Goal: Task Accomplishment & Management: Complete application form

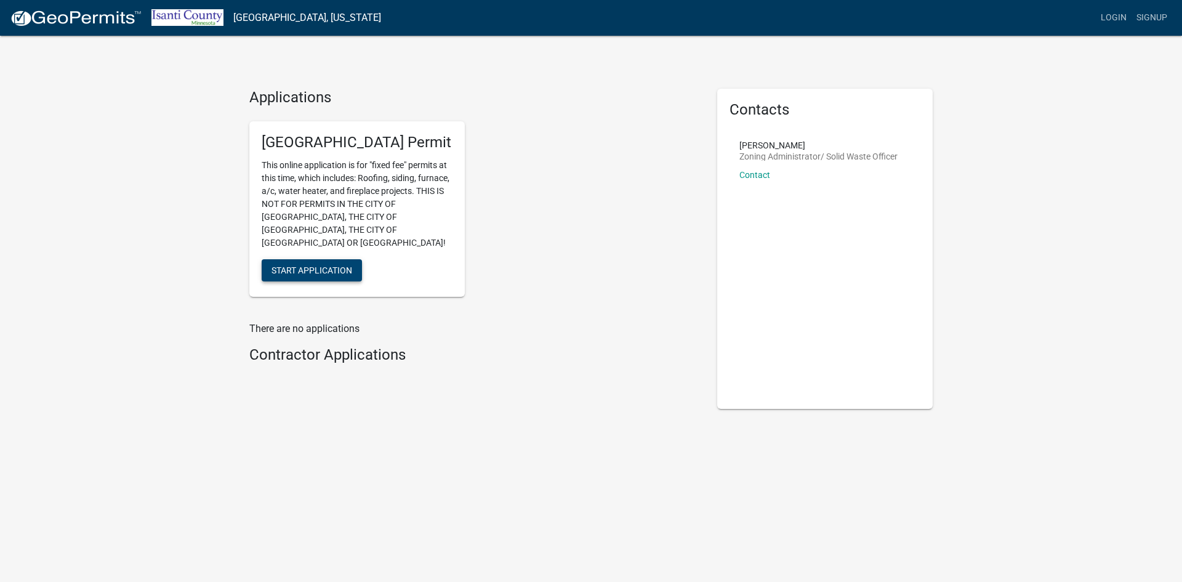
click at [330, 265] on span "Start Application" at bounding box center [312, 270] width 81 height 10
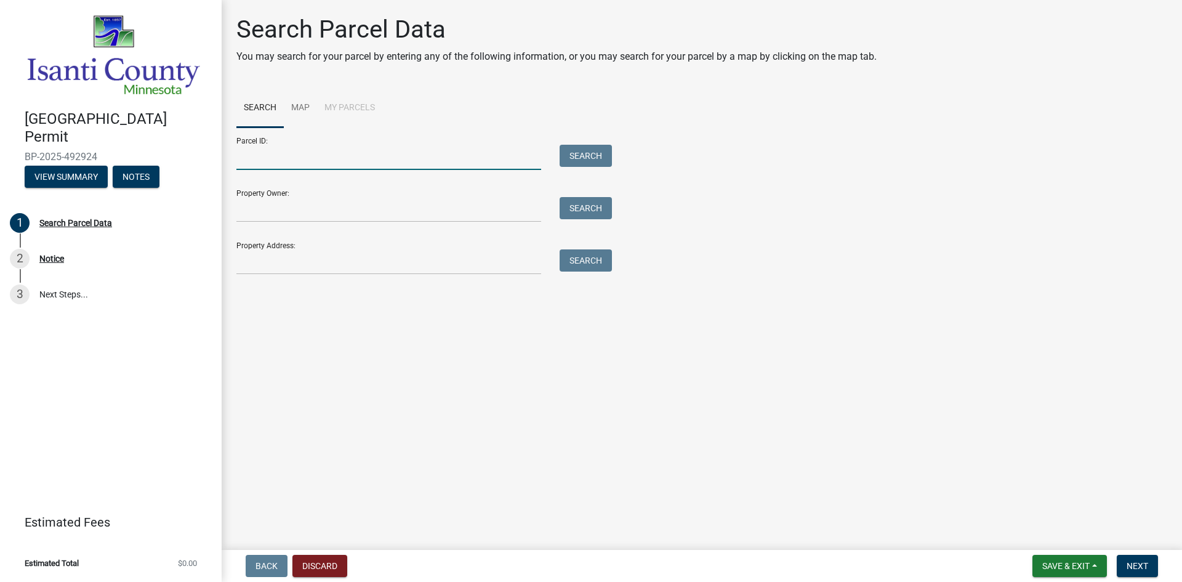
click at [265, 161] on input "Parcel ID:" at bounding box center [388, 157] width 305 height 25
click at [292, 161] on input "Parcel ID:" at bounding box center [388, 157] width 305 height 25
click at [281, 158] on input "Parcel ID:" at bounding box center [388, 157] width 305 height 25
click at [280, 153] on input "Parcel ID:" at bounding box center [388, 157] width 305 height 25
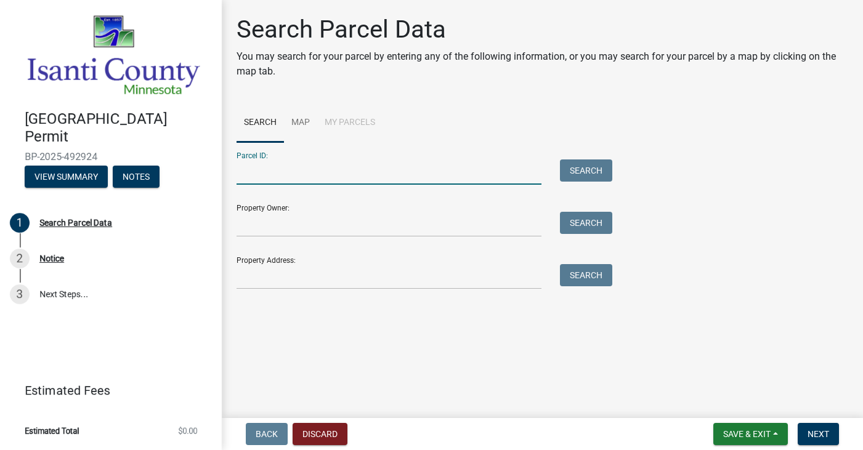
click at [347, 170] on input "Parcel ID:" at bounding box center [388, 171] width 305 height 25
paste input "070120800"
type input "070120800"
click at [595, 171] on button "Search" at bounding box center [586, 170] width 52 height 22
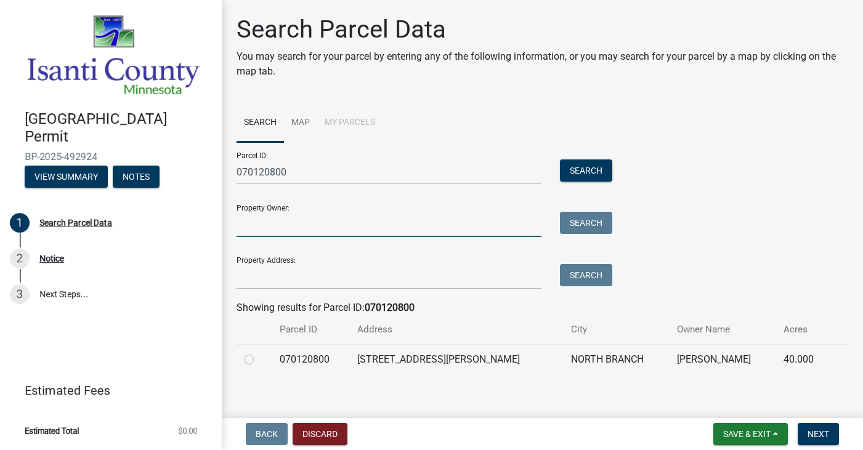
click at [294, 223] on input "Property Owner:" at bounding box center [388, 224] width 305 height 25
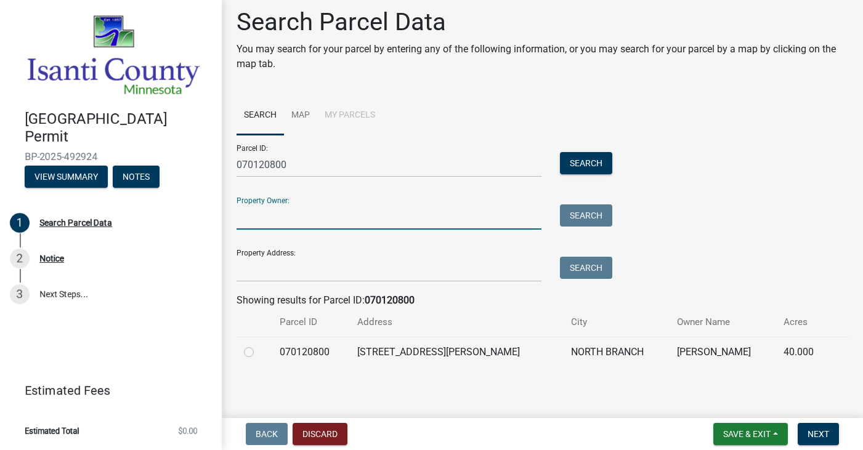
scroll to position [9, 0]
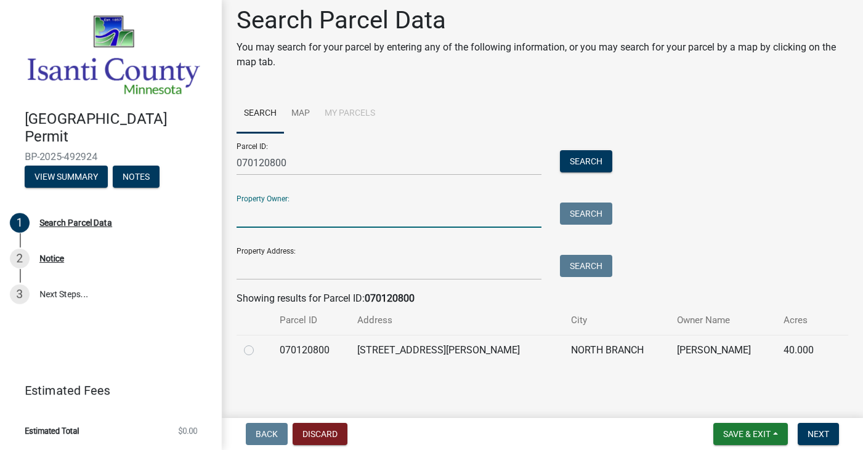
click at [259, 343] on label at bounding box center [259, 343] width 0 height 0
click at [259, 351] on input "radio" at bounding box center [263, 347] width 8 height 8
radio input "true"
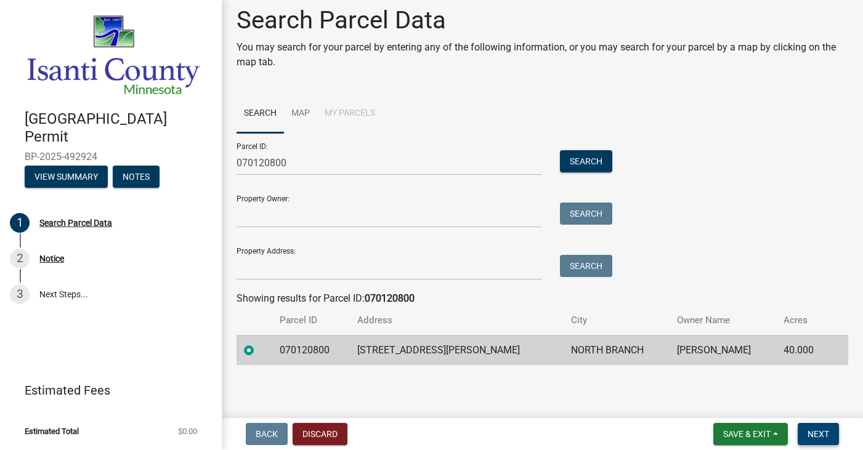
click at [810, 437] on span "Next" at bounding box center [818, 434] width 22 height 10
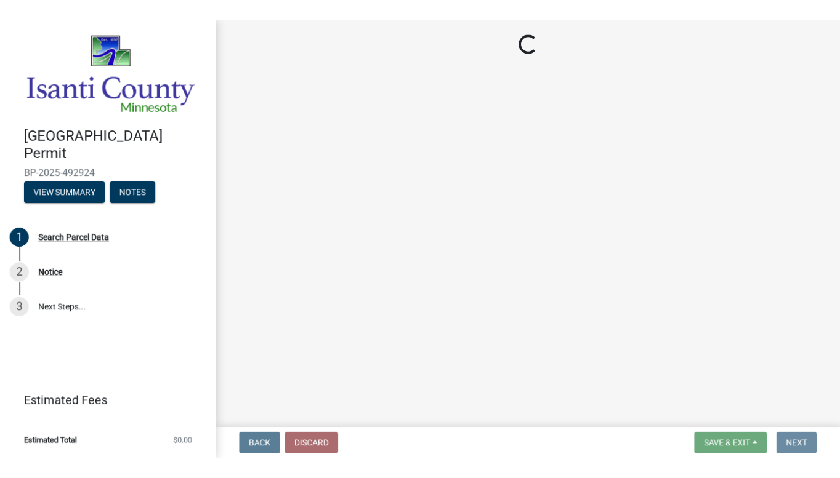
scroll to position [0, 0]
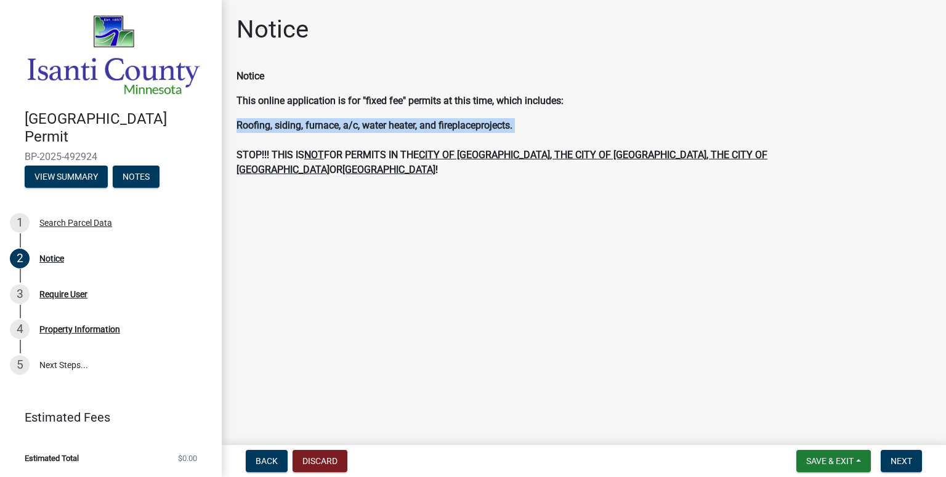
drag, startPoint x: 354, startPoint y: 122, endPoint x: 613, endPoint y: 146, distance: 259.7
click at [613, 146] on div "Notice This online application is for "fixed fee" permits at this time, which i…" at bounding box center [583, 123] width 713 height 108
click at [900, 463] on span "Next" at bounding box center [901, 461] width 22 height 10
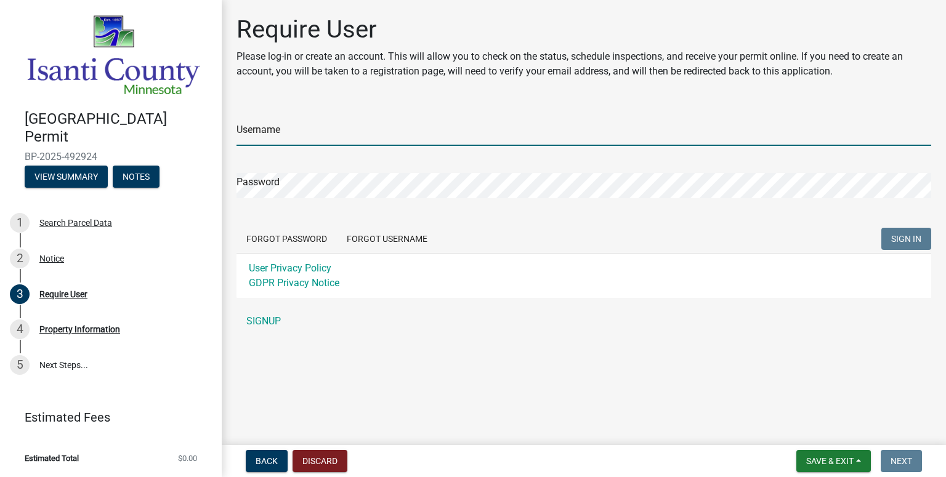
type input "omega exteriors"
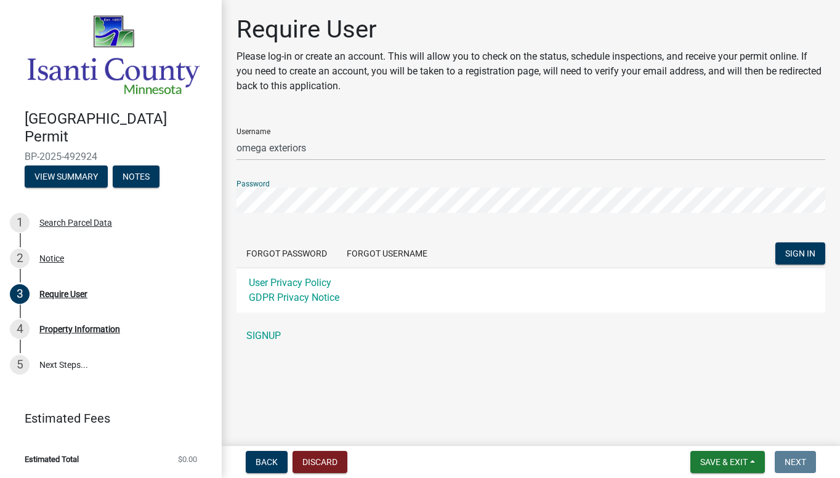
click at [480, 243] on div "Forgot Password Forgot Username SIGN IN" at bounding box center [530, 255] width 589 height 25
click at [796, 255] on span "SIGN IN" at bounding box center [800, 254] width 30 height 10
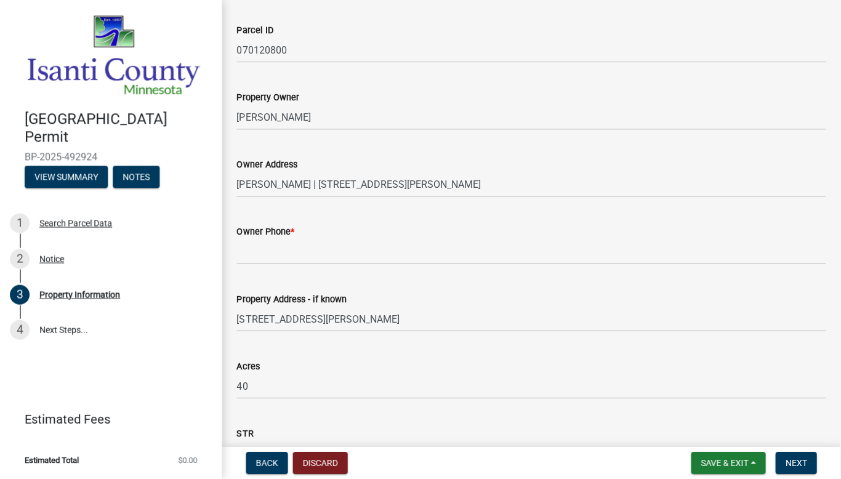
scroll to position [123, 0]
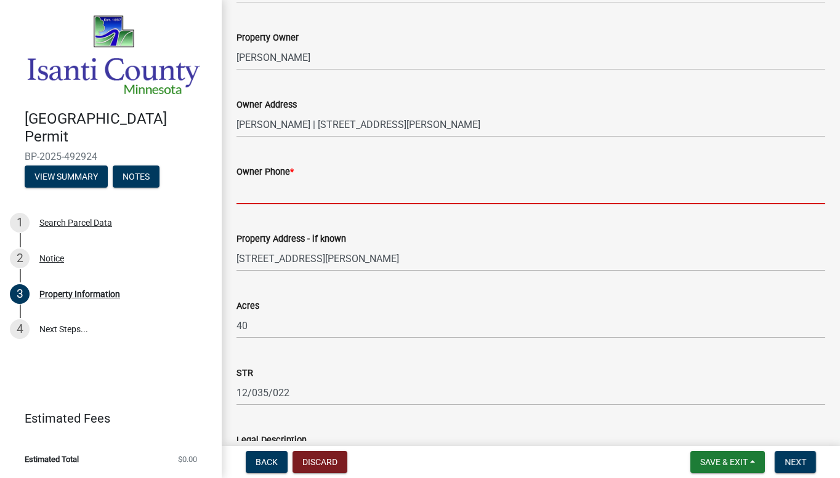
click at [280, 187] on input "Owner Phone *" at bounding box center [530, 191] width 589 height 25
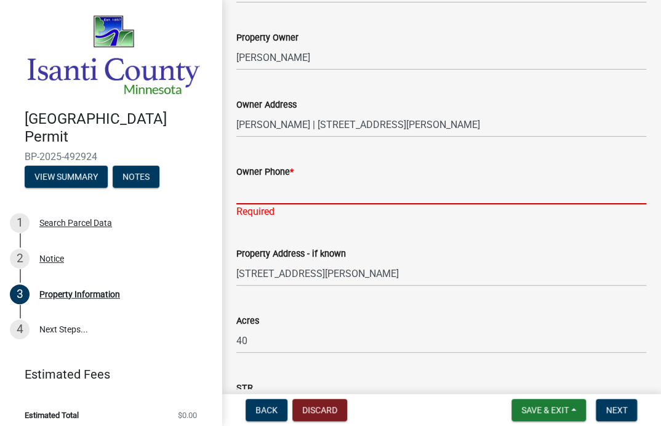
click at [382, 192] on input "Owner Phone *" at bounding box center [441, 191] width 410 height 25
paste input "[PHONE_NUMBER]"
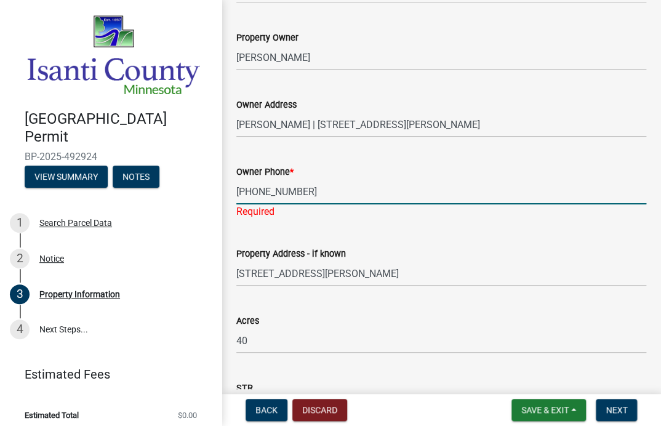
scroll to position [185, 0]
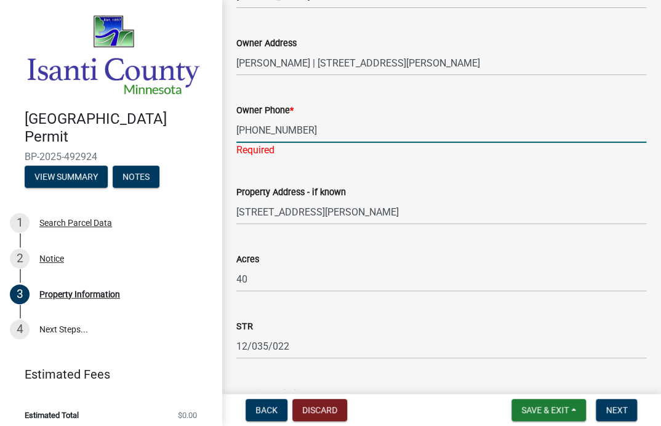
type input "[PHONE_NUMBER]"
click at [339, 285] on wm-data-entity-input "Acres 40" at bounding box center [441, 268] width 410 height 67
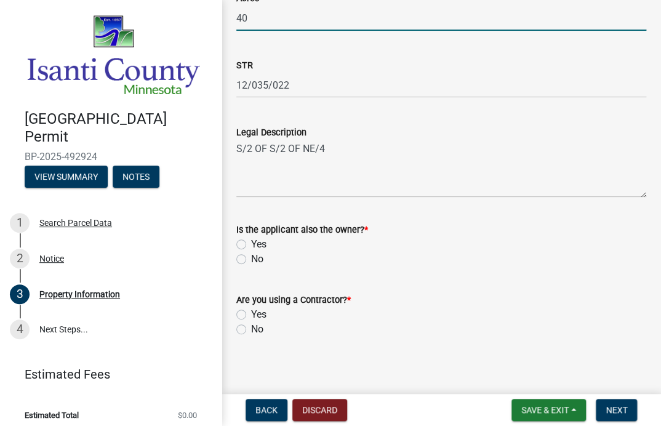
scroll to position [438, 0]
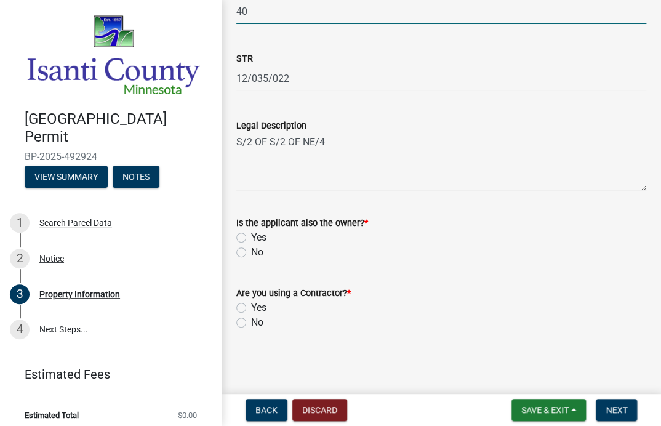
click at [251, 249] on label "No" at bounding box center [257, 252] width 12 height 15
click at [251, 249] on input "No" at bounding box center [255, 249] width 8 height 8
radio input "true"
click at [251, 308] on label "Yes" at bounding box center [258, 307] width 15 height 15
click at [251, 308] on input "Yes" at bounding box center [255, 304] width 8 height 8
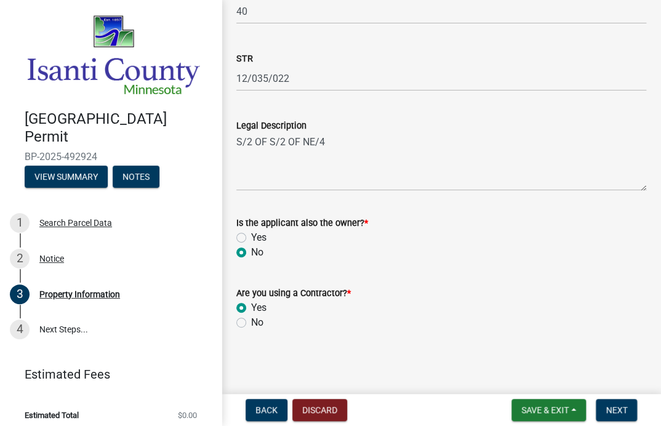
radio input "true"
click at [608, 411] on span "Next" at bounding box center [617, 410] width 22 height 10
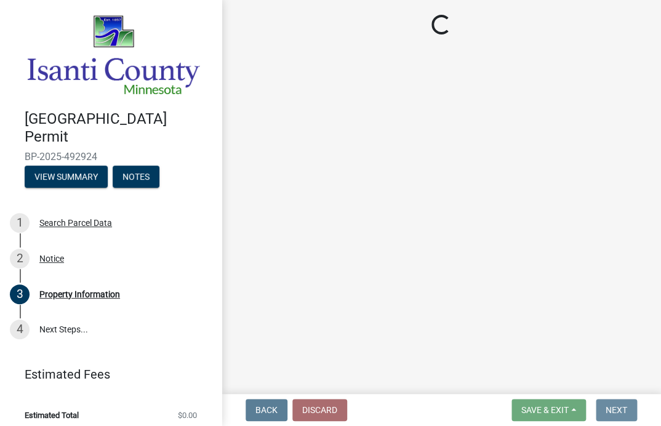
scroll to position [0, 0]
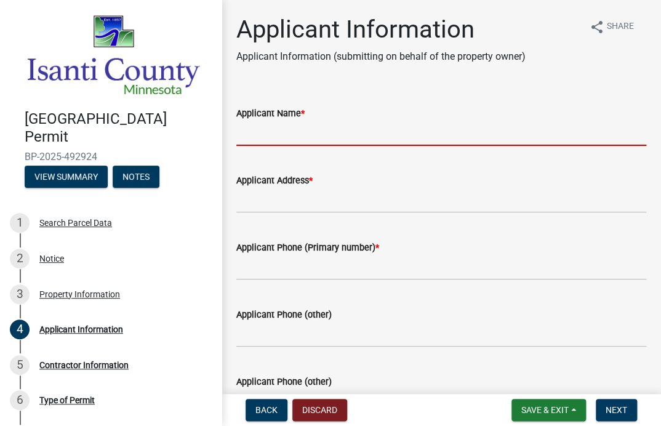
click at [313, 141] on input "Applicant Name *" at bounding box center [441, 133] width 410 height 25
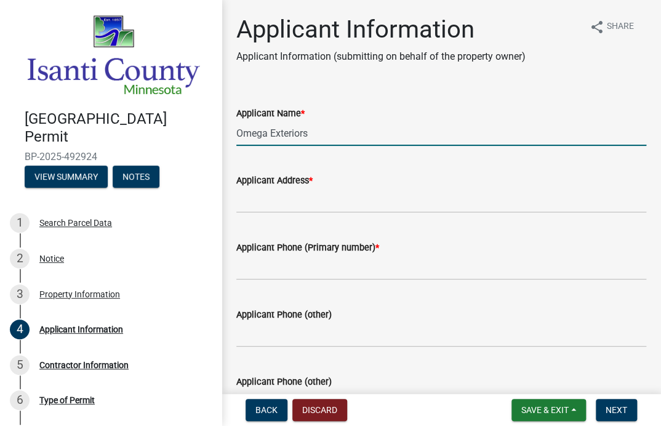
type input "Omega Exteriors"
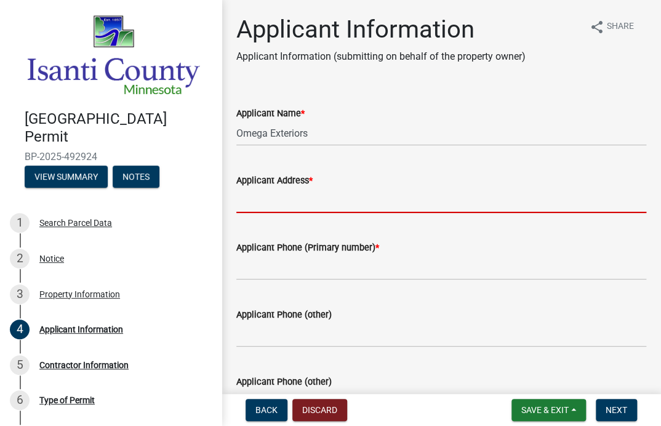
drag, startPoint x: 355, startPoint y: 211, endPoint x: 358, endPoint y: 203, distance: 9.4
click at [354, 208] on input "Applicant Address *" at bounding box center [441, 200] width 410 height 25
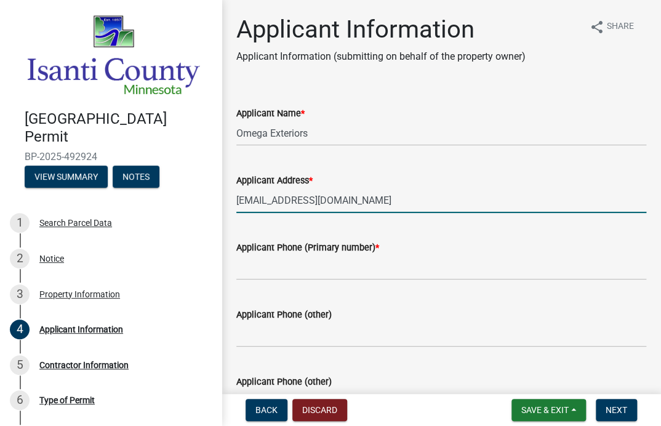
type input "[EMAIL_ADDRESS][DOMAIN_NAME]"
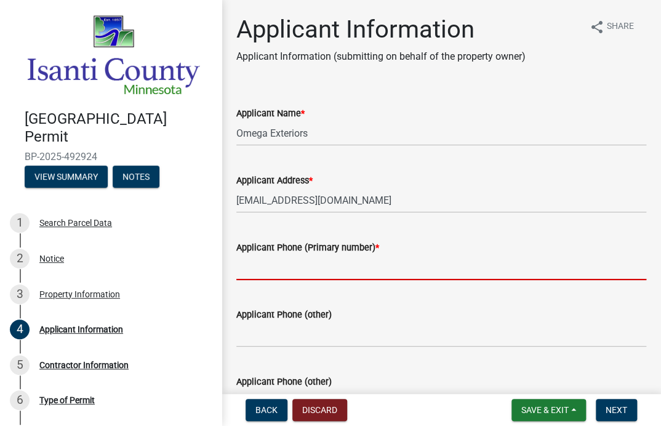
click at [299, 277] on input "Applicant Phone (Primary number) *" at bounding box center [441, 267] width 410 height 25
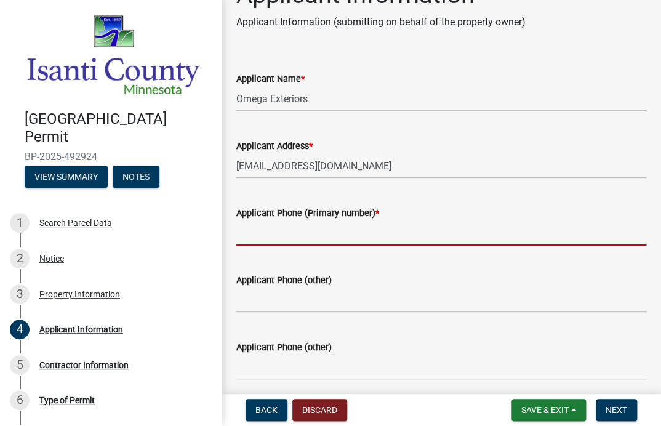
scroll to position [62, 0]
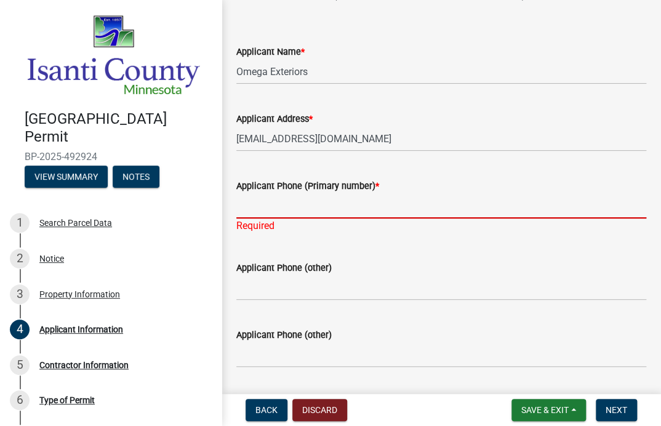
click at [289, 212] on input "Applicant Phone (Primary number) *" at bounding box center [441, 205] width 410 height 25
paste input "[PHONE_NUMBER]"
type input "[PHONE_NUMBER]"
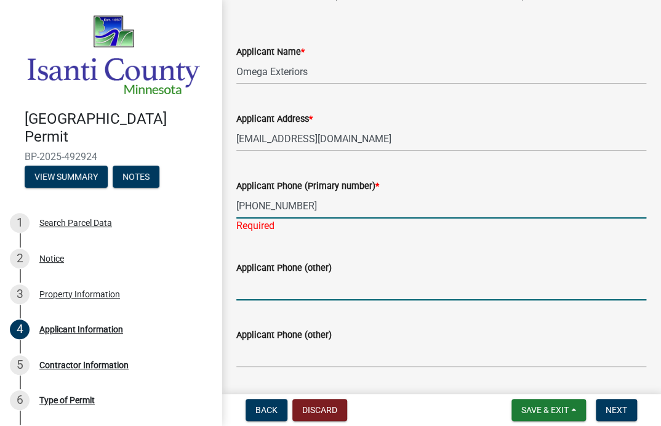
click at [387, 286] on wm-data-entity-input "Applicant Phone (other)" at bounding box center [441, 276] width 410 height 67
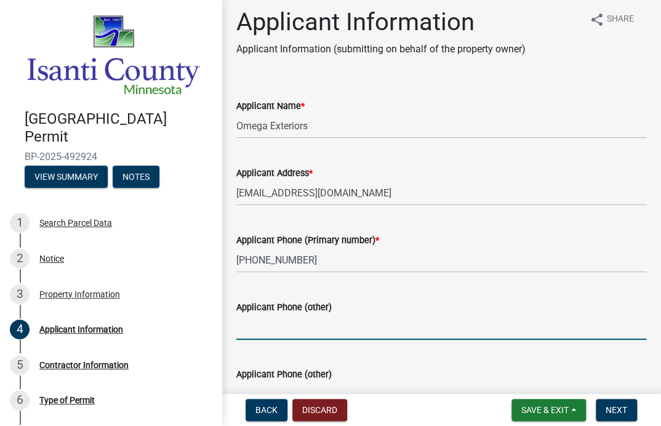
scroll to position [0, 0]
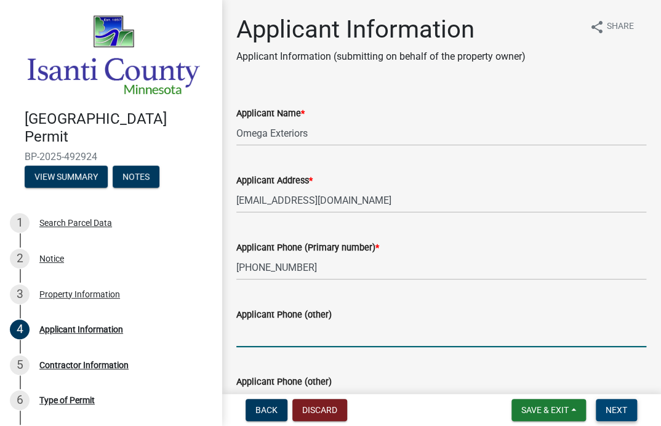
click at [613, 411] on span "Next" at bounding box center [617, 410] width 22 height 10
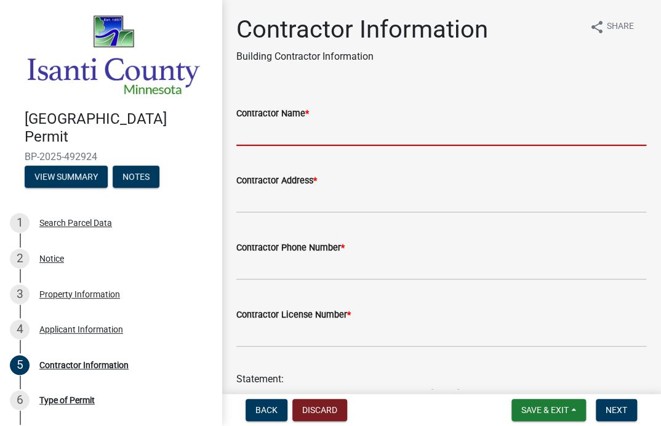
drag, startPoint x: 421, startPoint y: 136, endPoint x: 431, endPoint y: 136, distance: 9.9
click at [421, 136] on input "Contractor Name *" at bounding box center [441, 133] width 410 height 25
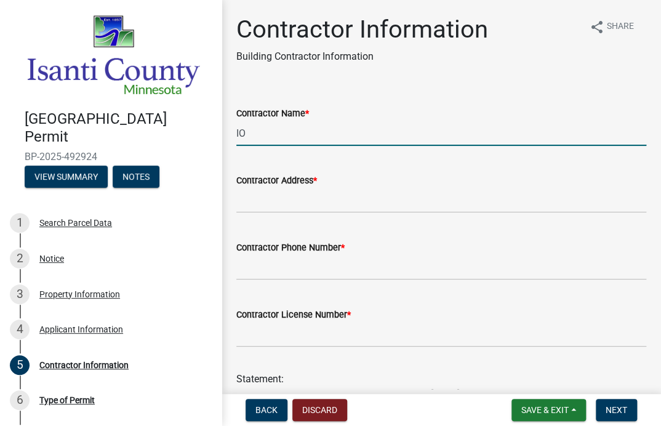
type input "I"
type input "Omega Exteriors"
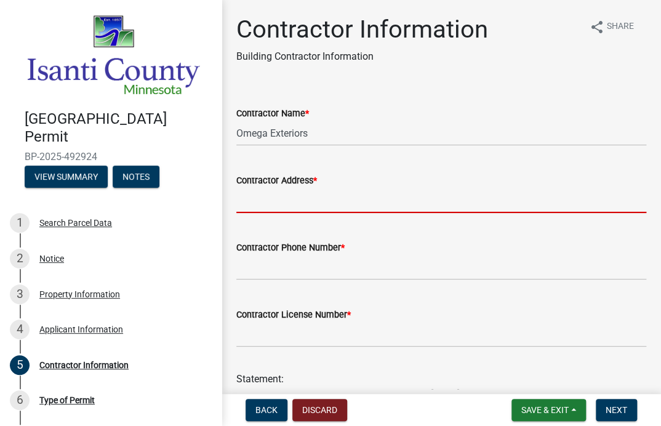
click at [296, 198] on input "Contractor Address *" at bounding box center [441, 200] width 410 height 25
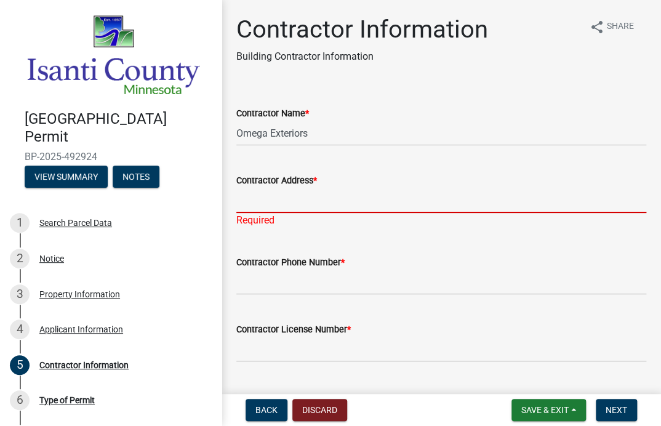
click at [318, 199] on input "Contractor Address *" at bounding box center [441, 200] width 410 height 25
paste input "[STREET_ADDRESS]"
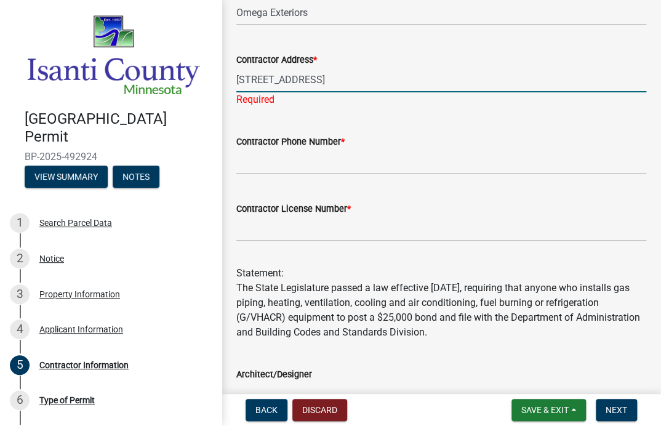
scroll to position [123, 0]
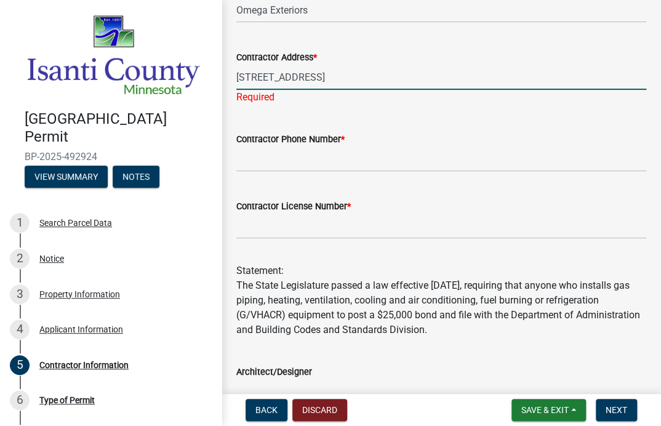
type input "[STREET_ADDRESS]"
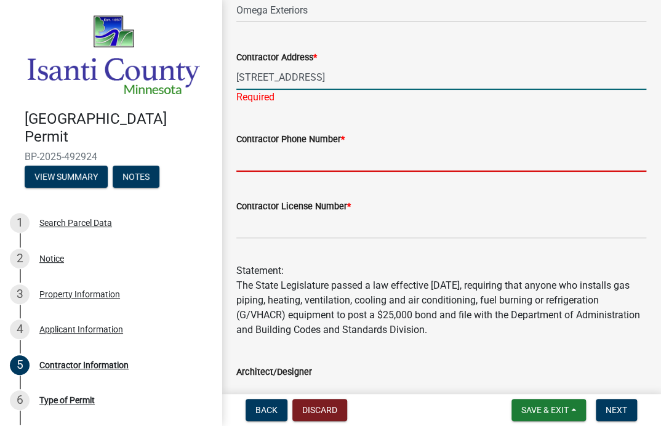
click at [287, 161] on wm-data-entity-input "Contractor Phone Number *" at bounding box center [441, 148] width 410 height 67
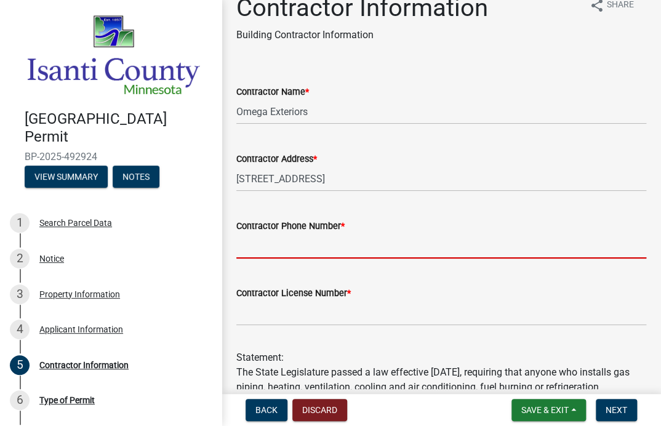
scroll to position [0, 0]
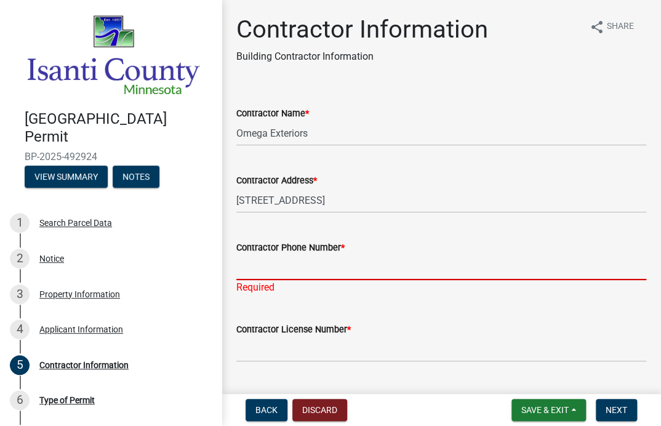
click at [281, 272] on input "Contractor Phone Number *" at bounding box center [441, 267] width 410 height 25
paste input "[PHONE_NUMBER]"
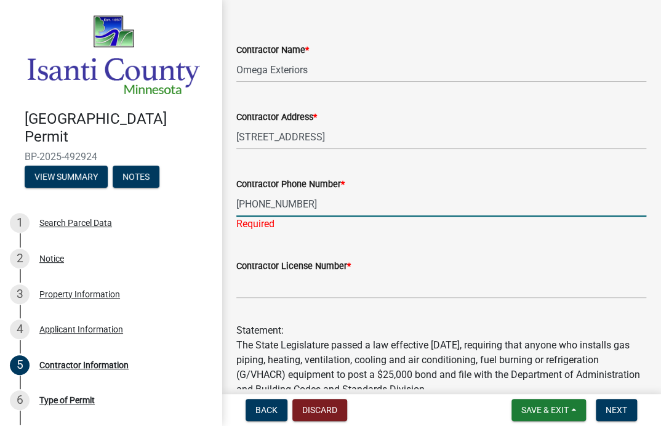
scroll to position [123, 0]
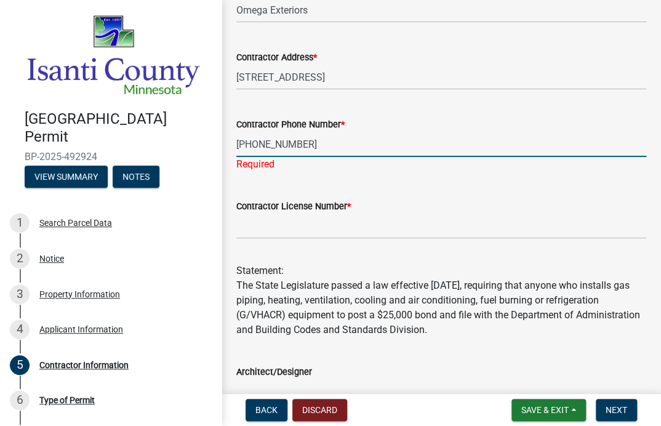
type input "[PHONE_NUMBER]"
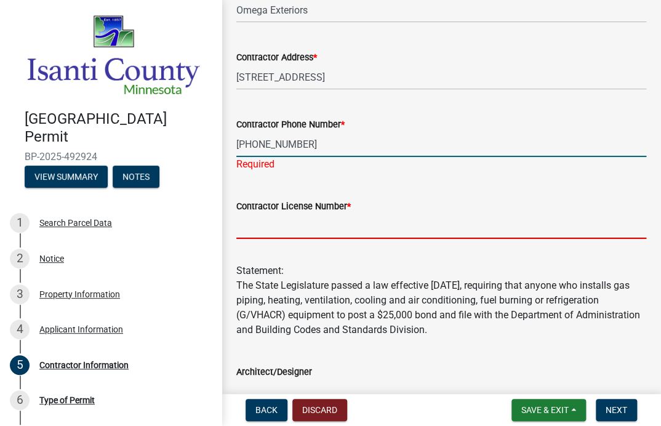
click at [311, 228] on wm-data-entity-input "Contractor License Number *" at bounding box center [441, 215] width 410 height 67
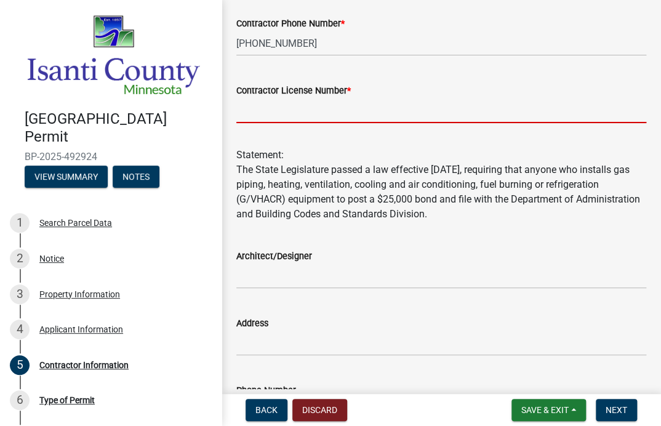
scroll to position [246, 0]
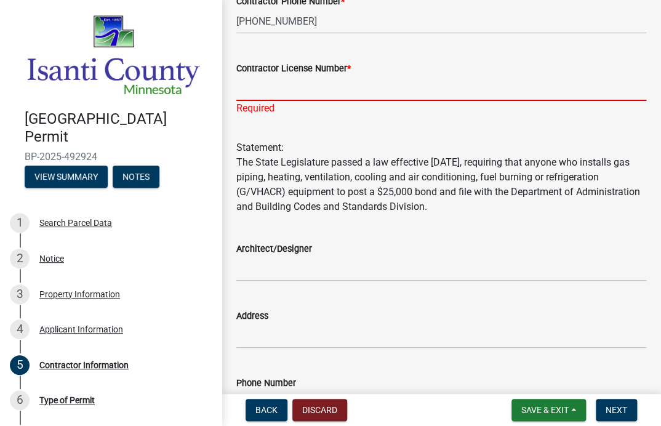
click at [318, 92] on input "Contractor License Number *" at bounding box center [441, 88] width 410 height 25
paste input "BC792166"
type input "BC792166"
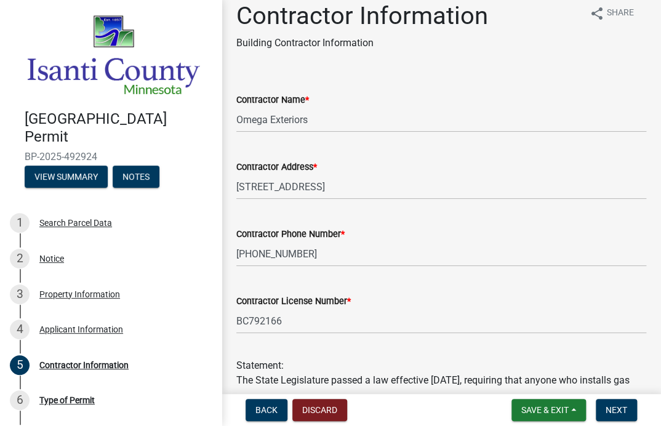
scroll to position [198, 0]
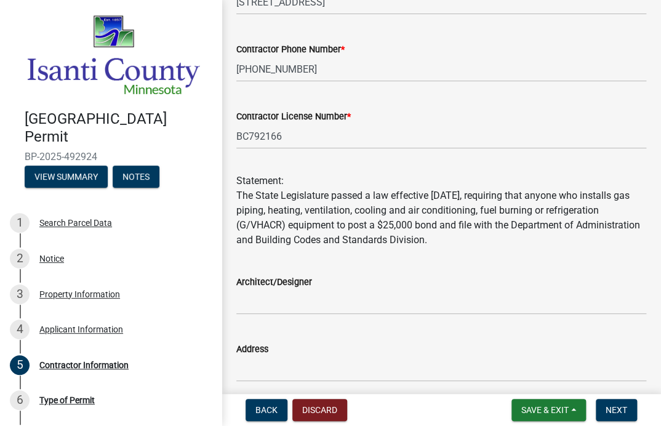
drag, startPoint x: 292, startPoint y: 206, endPoint x: 591, endPoint y: 264, distance: 304.3
click at [532, 236] on div "Statement: The State Legislature passed a law effective [DATE], requiring that …" at bounding box center [441, 203] width 410 height 89
click at [601, 269] on div "Architect/Designer" at bounding box center [441, 285] width 410 height 57
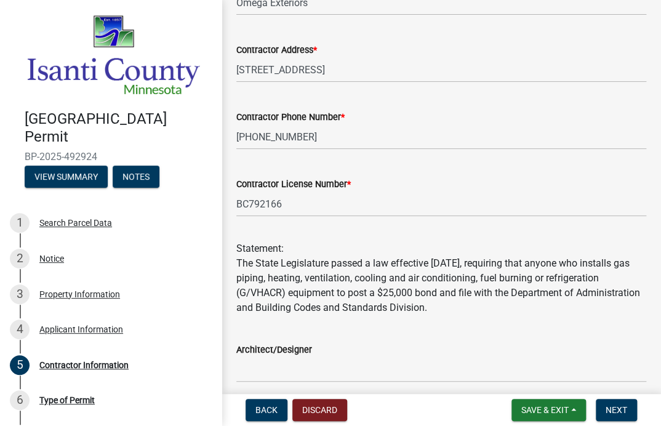
scroll to position [0, 0]
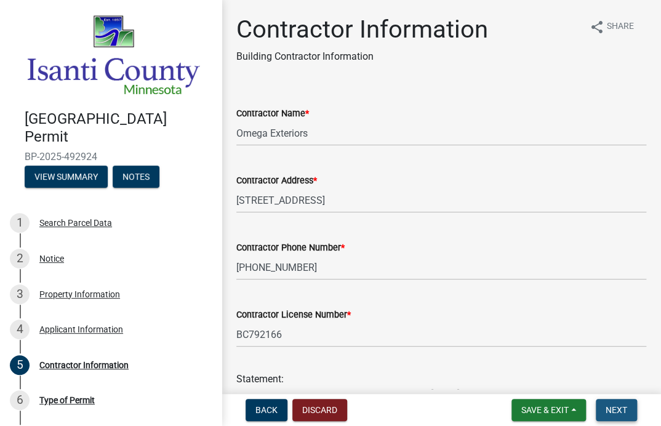
click at [624, 406] on span "Next" at bounding box center [617, 410] width 22 height 10
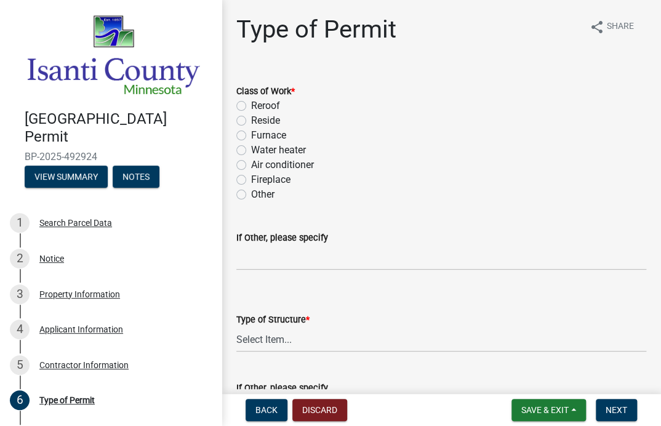
click at [251, 105] on label "Reroof" at bounding box center [265, 106] width 29 height 15
click at [251, 105] on input "Reroof" at bounding box center [255, 103] width 8 height 8
radio input "true"
click at [353, 180] on div "Fireplace" at bounding box center [441, 179] width 410 height 15
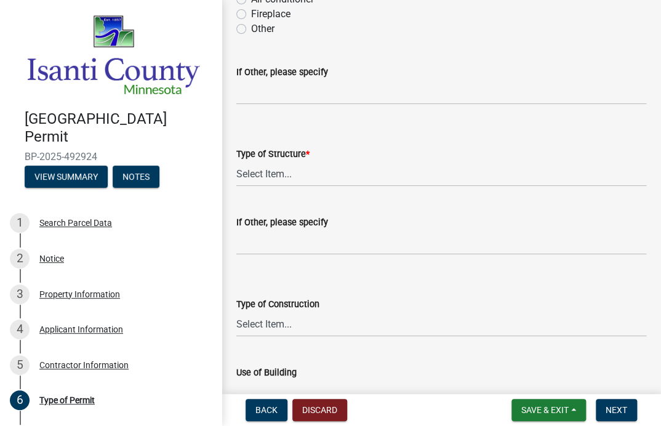
scroll to position [185, 0]
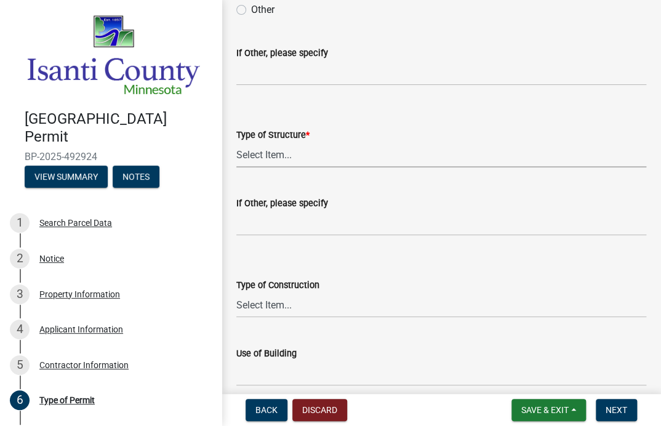
click at [264, 151] on select "Select Item... Accessory Commercial Single Family Agricultural Other N/A" at bounding box center [441, 154] width 410 height 25
click at [236, 142] on select "Select Item... Accessory Commercial Single Family Agricultural Other N/A" at bounding box center [441, 154] width 410 height 25
select select "eb4da8a3-282e-4d3e-a231-485219132635"
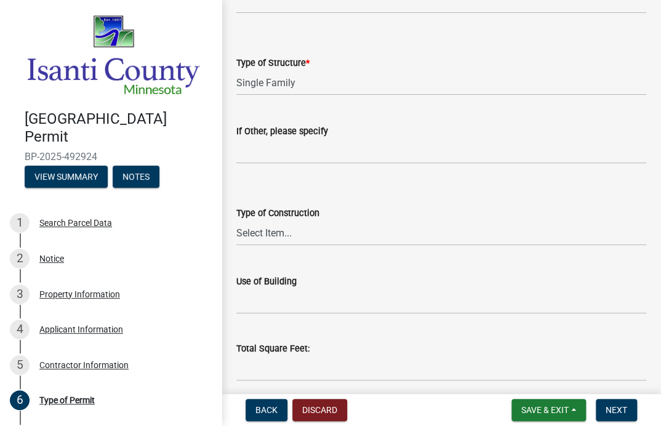
scroll to position [369, 0]
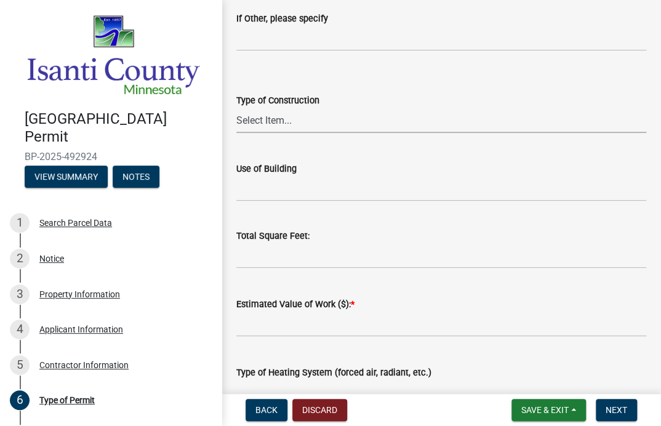
click at [288, 115] on select "Select Item... Wood Frame Masonry Metal Manufactured Modular Other" at bounding box center [441, 120] width 410 height 25
click at [502, 38] on input "If Other, please specify" at bounding box center [441, 38] width 410 height 25
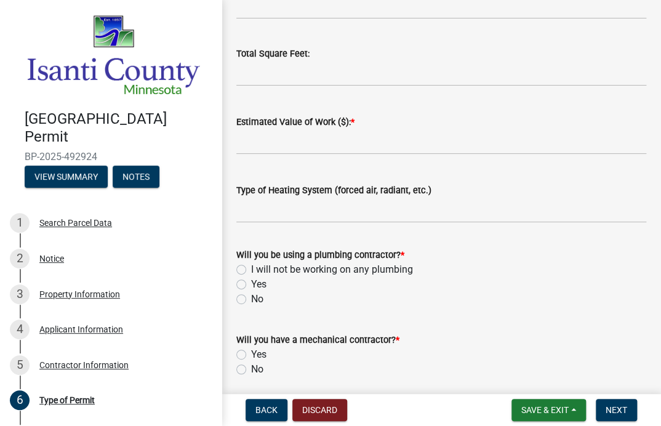
scroll to position [554, 0]
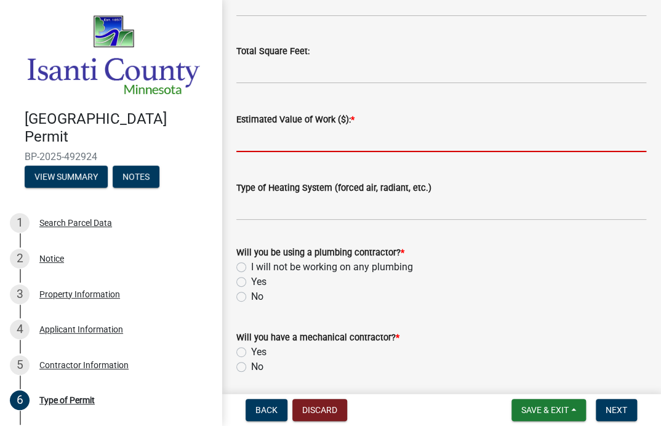
click at [309, 143] on input "text" at bounding box center [441, 139] width 410 height 25
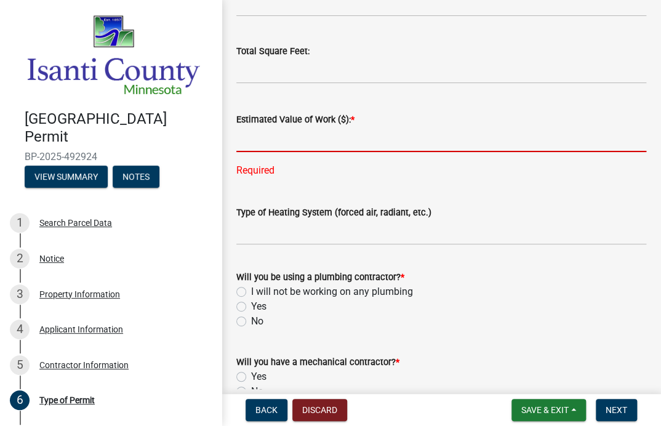
click at [299, 139] on input "text" at bounding box center [441, 139] width 410 height 25
paste input "$15,073.00"
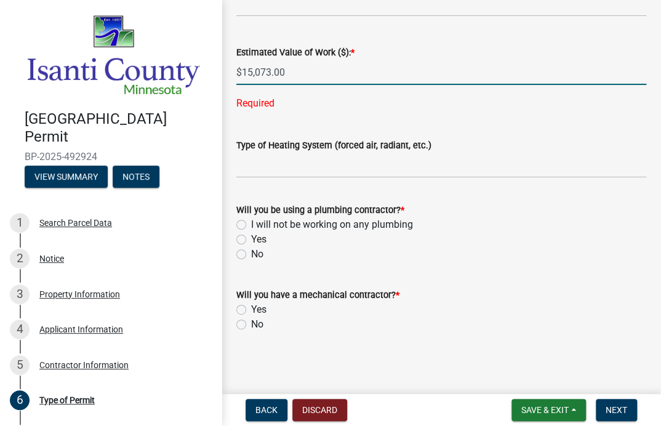
scroll to position [623, 0]
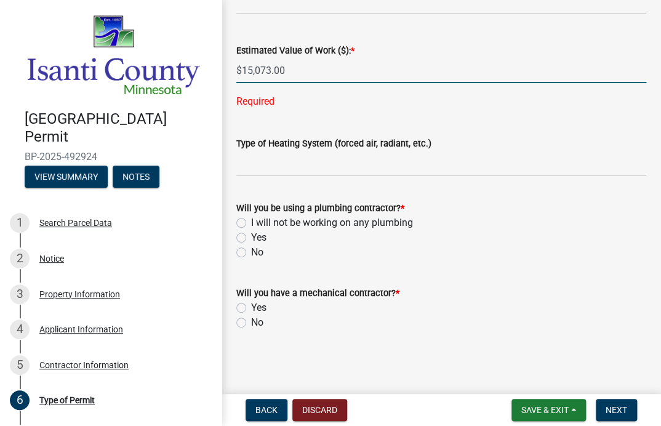
type input "15073"
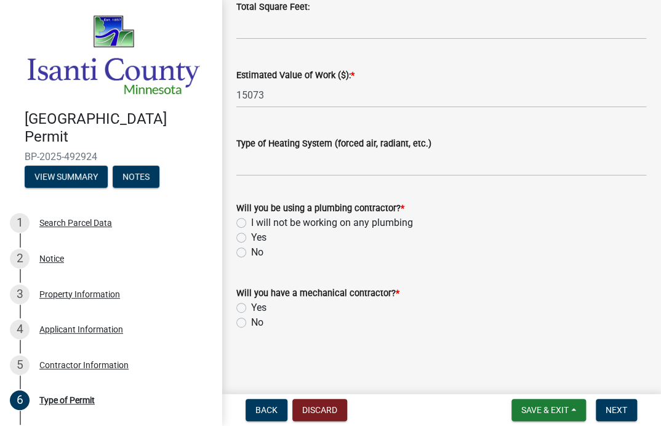
scroll to position [598, 0]
click at [472, 126] on div "Type of Heating System (forced air, radiant, etc.)" at bounding box center [441, 147] width 410 height 57
click at [251, 224] on label "I will not be working on any plumbing" at bounding box center [332, 223] width 162 height 15
click at [251, 224] on input "I will not be working on any plumbing" at bounding box center [255, 220] width 8 height 8
radio input "true"
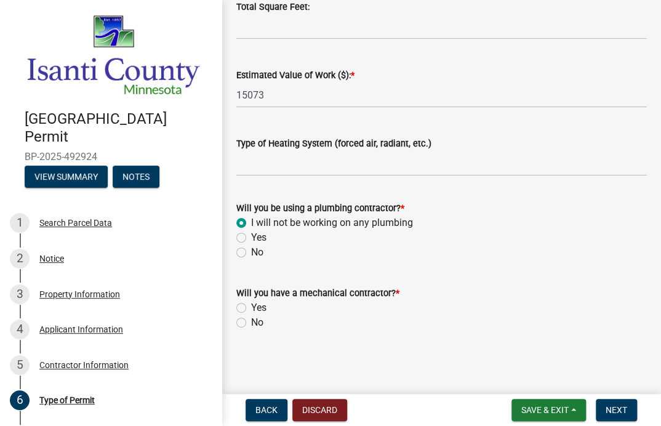
click at [251, 323] on label "No" at bounding box center [257, 322] width 12 height 15
click at [251, 323] on input "No" at bounding box center [255, 319] width 8 height 8
radio input "true"
click at [626, 415] on button "Next" at bounding box center [616, 410] width 41 height 22
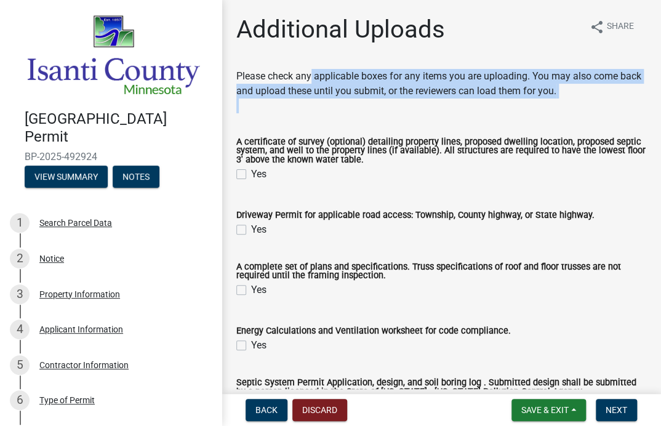
drag, startPoint x: 310, startPoint y: 70, endPoint x: 521, endPoint y: 101, distance: 212.9
click at [521, 101] on p "Please check any applicable boxes for any items you are uploading. You may also…" at bounding box center [441, 91] width 410 height 44
click at [515, 110] on p "Please check any applicable boxes for any items you are uploading. You may also…" at bounding box center [441, 91] width 410 height 44
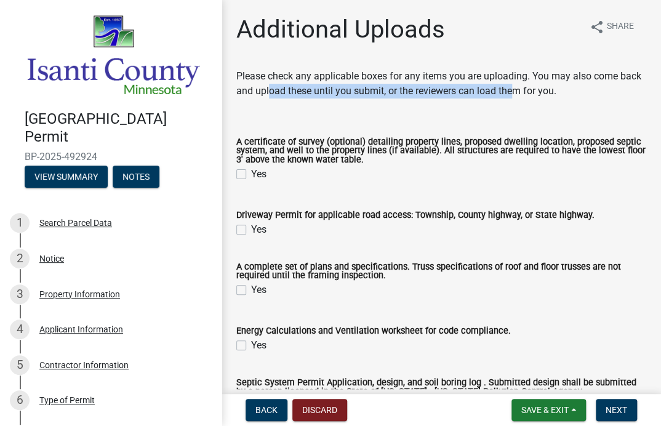
drag, startPoint x: 291, startPoint y: 88, endPoint x: 539, endPoint y: 89, distance: 248.8
click at [539, 89] on p "Please check any applicable boxes for any items you are uploading. You may also…" at bounding box center [441, 91] width 410 height 44
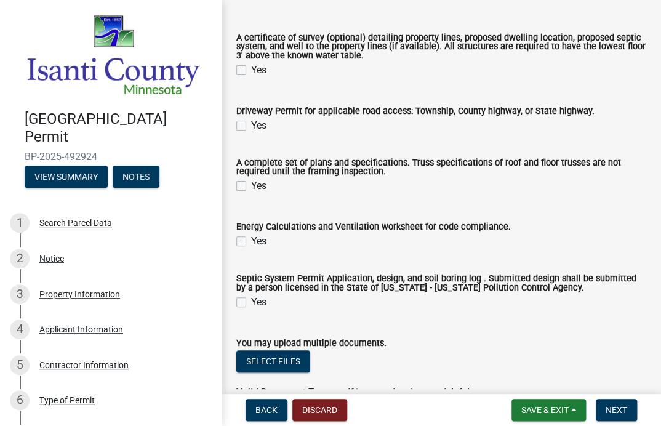
scroll to position [123, 0]
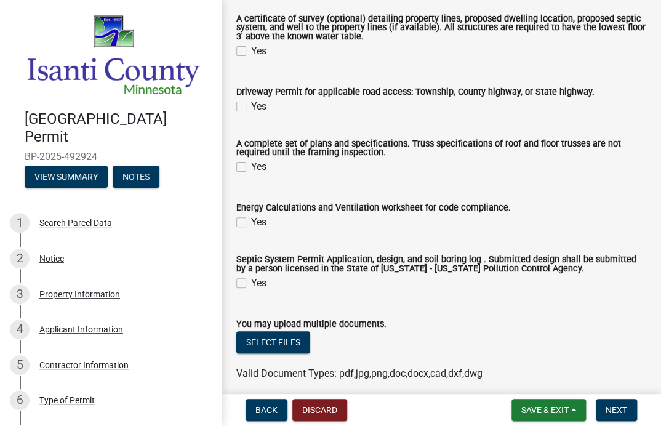
drag, startPoint x: 330, startPoint y: 151, endPoint x: 419, endPoint y: 155, distance: 89.4
click at [419, 155] on label "A complete set of plans and specifications. Truss specifications of roof and fl…" at bounding box center [441, 149] width 410 height 18
click at [448, 156] on label "A complete set of plans and specifications. Truss specifications of roof and fl…" at bounding box center [441, 149] width 410 height 18
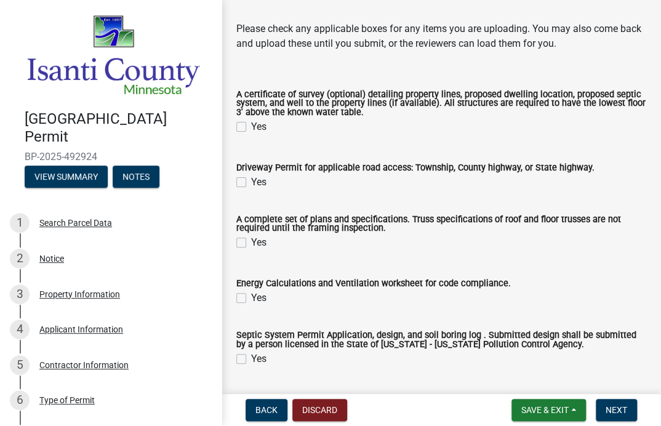
scroll to position [0, 0]
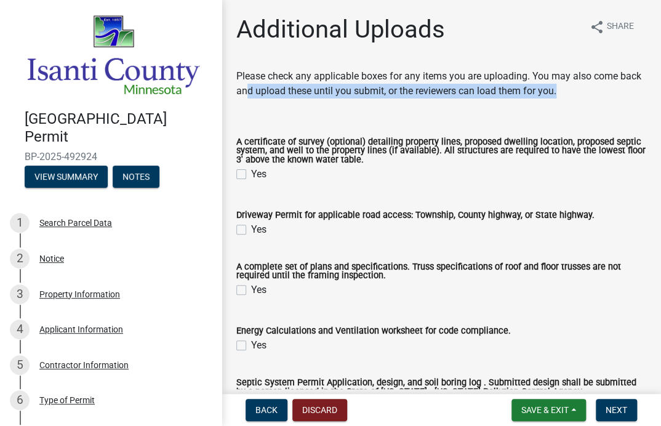
drag, startPoint x: 356, startPoint y: 94, endPoint x: 592, endPoint y: 94, distance: 236.4
click at [592, 94] on p "Please check any applicable boxes for any items you are uploading. You may also…" at bounding box center [441, 91] width 410 height 44
drag, startPoint x: 531, startPoint y: 74, endPoint x: 595, endPoint y: 106, distance: 71.6
click at [595, 106] on p "Please check any applicable boxes for any items you are uploading. You may also…" at bounding box center [441, 91] width 410 height 44
click at [427, 116] on wm-data-entity-input "Please check any applicable boxes for any items you are uploading. You may also…" at bounding box center [441, 96] width 410 height 54
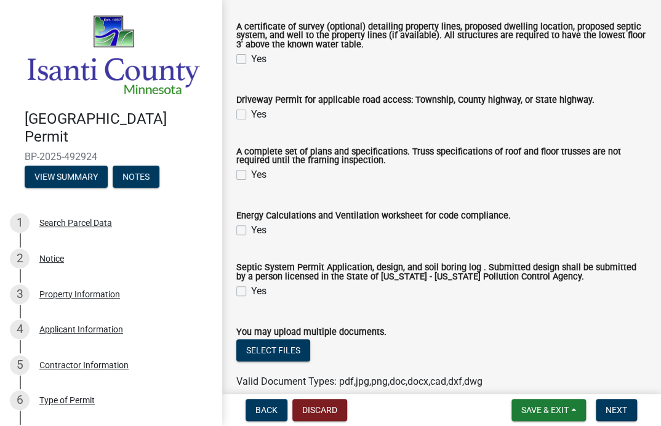
scroll to position [123, 0]
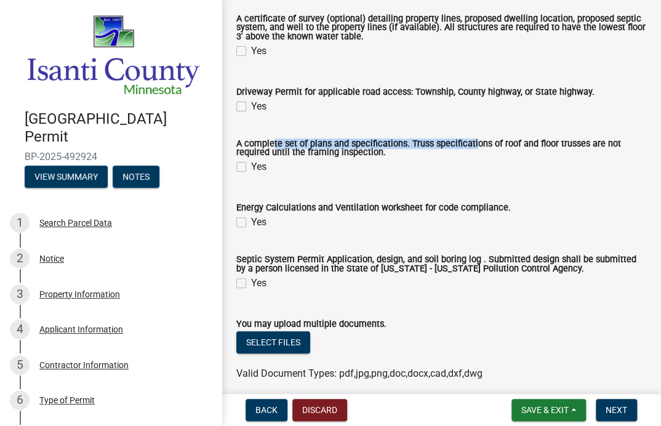
drag, startPoint x: 271, startPoint y: 142, endPoint x: 471, endPoint y: 142, distance: 200.1
click at [471, 142] on label "A complete set of plans and specifications. Truss specifications of roof and fl…" at bounding box center [441, 149] width 410 height 18
click at [509, 148] on label "A complete set of plans and specifications. Truss specifications of roof and fl…" at bounding box center [441, 149] width 410 height 18
drag, startPoint x: 323, startPoint y: 210, endPoint x: 531, endPoint y: 216, distance: 207.6
click at [531, 216] on div "Energy Calculations and Ventilation worksheet for code compliance. Yes" at bounding box center [441, 215] width 410 height 30
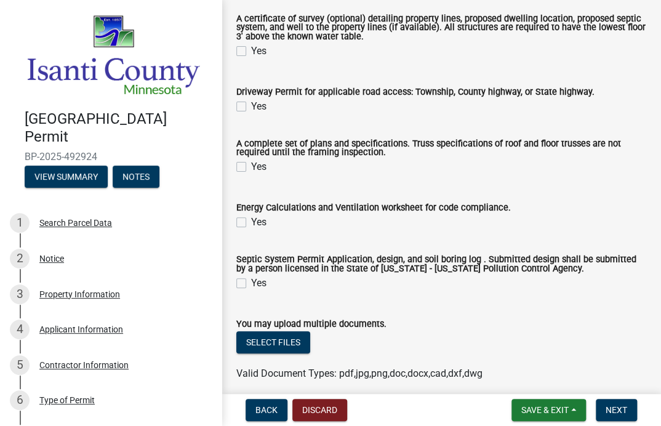
scroll to position [175, 0]
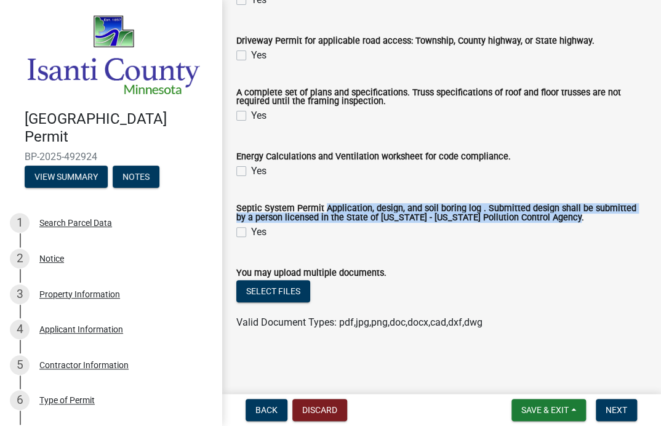
drag, startPoint x: 320, startPoint y: 212, endPoint x: 583, endPoint y: 218, distance: 263.0
click at [583, 218] on label "Septic System Permit Application, design, and soil boring log . Submitted desig…" at bounding box center [441, 213] width 410 height 18
click at [446, 211] on label "Septic System Permit Application, design, and soil boring log . Submitted desig…" at bounding box center [441, 213] width 410 height 18
drag, startPoint x: 384, startPoint y: 208, endPoint x: 616, endPoint y: 220, distance: 232.4
click at [616, 220] on label "Septic System Permit Application, design, and soil boring log . Submitted desig…" at bounding box center [441, 213] width 410 height 18
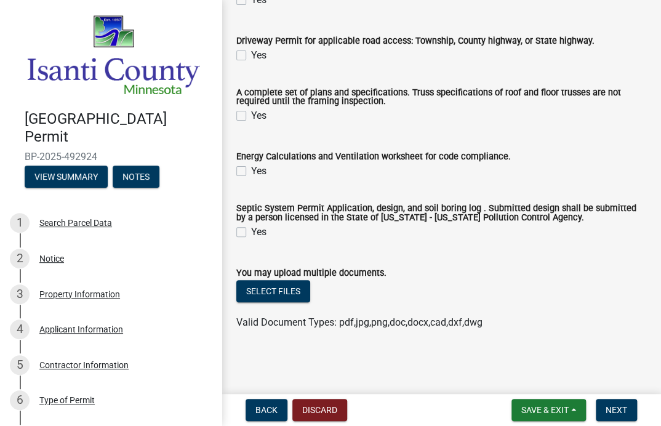
click at [609, 239] on div "Yes" at bounding box center [441, 232] width 410 height 15
drag, startPoint x: 381, startPoint y: 220, endPoint x: 597, endPoint y: 239, distance: 216.9
click at [597, 239] on div "Septic System Permit Application, design, and soil boring log . Submitted desig…" at bounding box center [441, 221] width 410 height 34
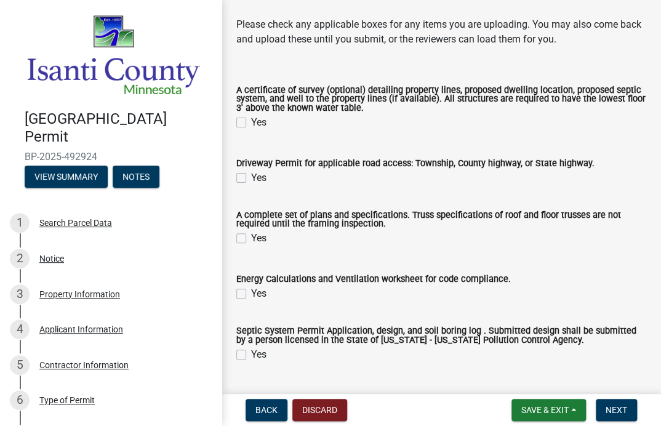
scroll to position [52, 0]
click at [498, 199] on form "A complete set of plans and specifications. Truss specifications of roof and fl…" at bounding box center [441, 220] width 410 height 49
drag, startPoint x: 409, startPoint y: 216, endPoint x: 488, endPoint y: 218, distance: 78.8
click at [488, 218] on label "A complete set of plans and specifications. Truss specifications of roof and fl…" at bounding box center [441, 220] width 410 height 18
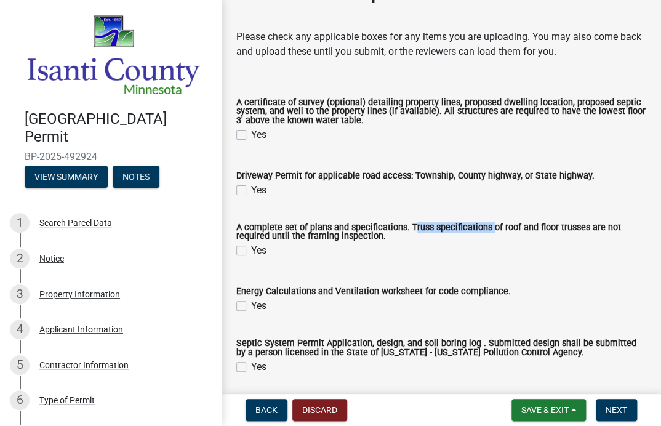
scroll to position [62, 0]
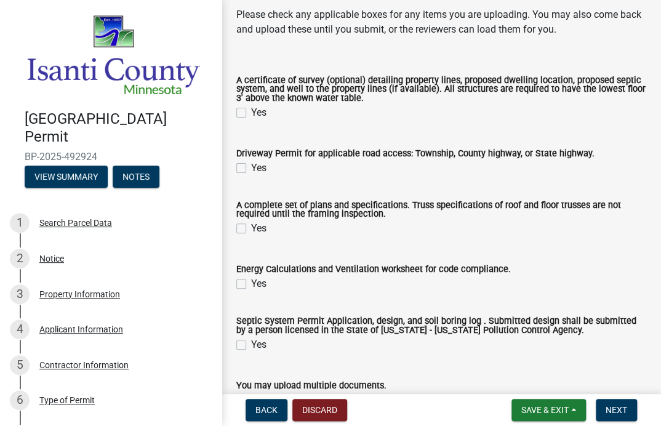
click at [456, 212] on label "A complete set of plans and specifications. Truss specifications of roof and fl…" at bounding box center [441, 210] width 410 height 18
drag, startPoint x: 406, startPoint y: 202, endPoint x: 517, endPoint y: 205, distance: 110.9
click at [517, 205] on label "A complete set of plans and specifications. Truss specifications of roof and fl…" at bounding box center [441, 210] width 410 height 18
copy label "Truss specifications of roof"
click at [293, 213] on label "A complete set of plans and specifications. Truss specifications of roof and fl…" at bounding box center [441, 210] width 410 height 18
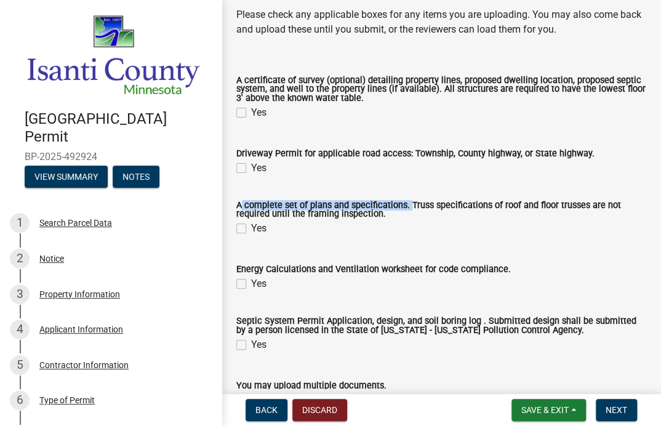
drag, startPoint x: 235, startPoint y: 206, endPoint x: 406, endPoint y: 206, distance: 171.8
click at [406, 206] on div "A complete set of plans and specifications. Truss specifications of roof and fl…" at bounding box center [441, 211] width 429 height 49
copy label "A complete set of plans and specifications."
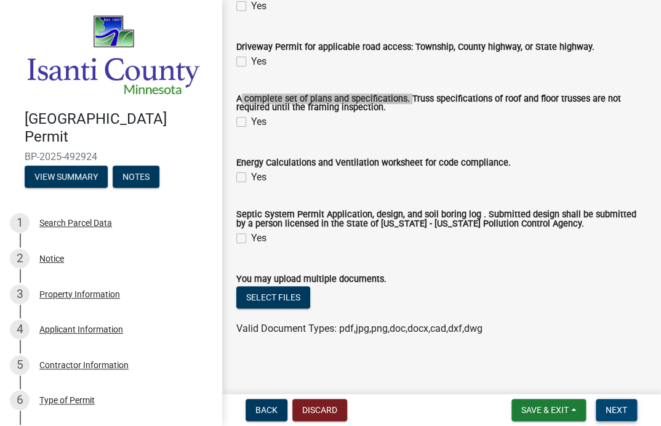
scroll to position [175, 0]
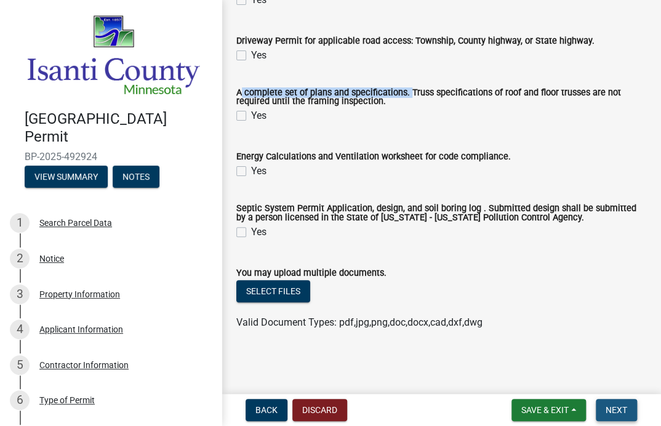
click at [599, 405] on button "Next" at bounding box center [616, 410] width 41 height 22
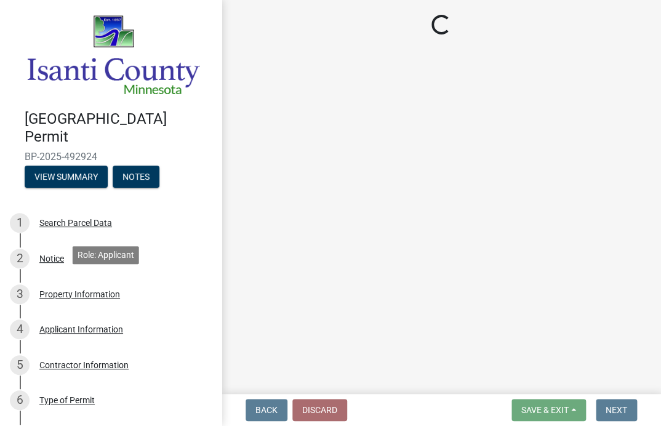
scroll to position [180, 0]
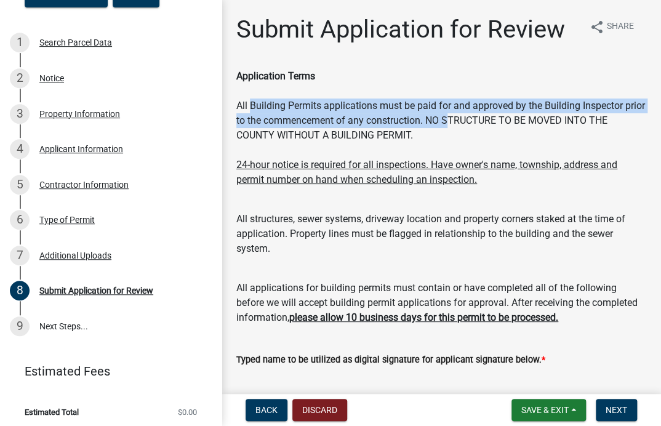
drag, startPoint x: 251, startPoint y: 100, endPoint x: 475, endPoint y: 123, distance: 224.7
click at [475, 123] on div "Application Terms All Building Permits applications must be paid for and approv…" at bounding box center [441, 128] width 410 height 118
click at [464, 119] on div "Application Terms All Building Permits applications must be paid for and approv…" at bounding box center [441, 128] width 410 height 118
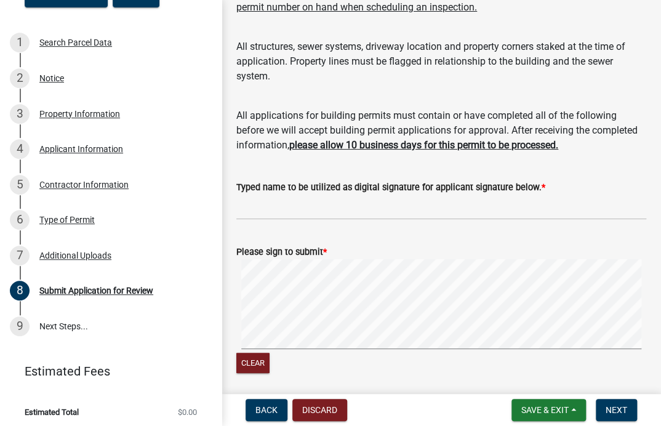
scroll to position [246, 0]
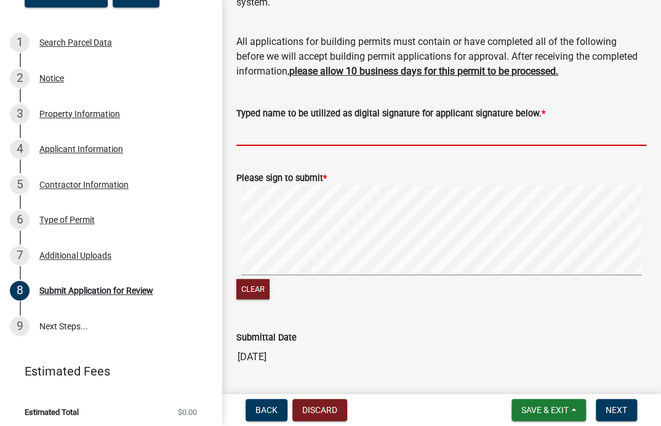
click at [291, 131] on input "Typed name to be utilized as digital signature for applicant signature below. *" at bounding box center [441, 133] width 410 height 25
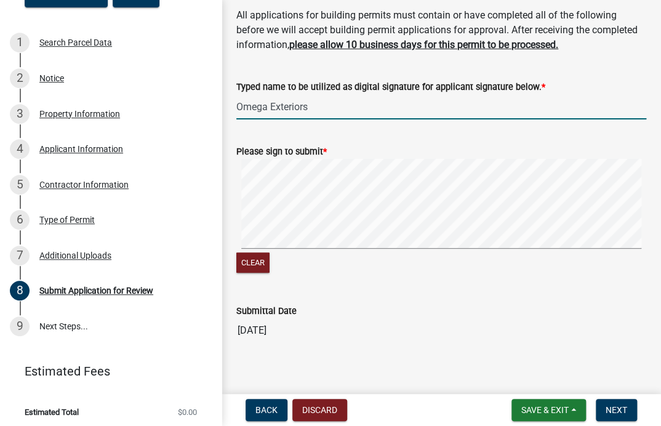
scroll to position [284, 0]
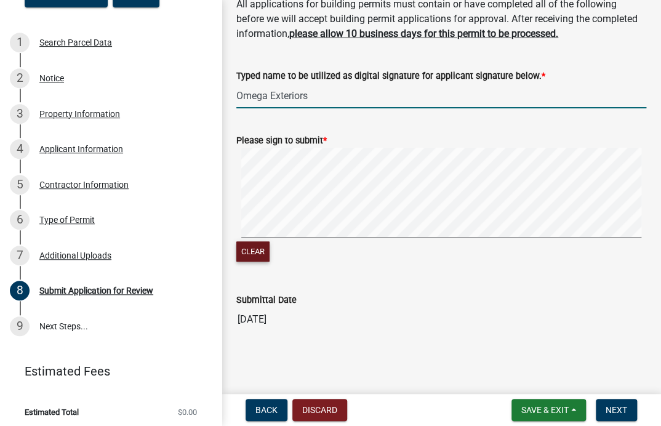
type input "Omega Exteriors"
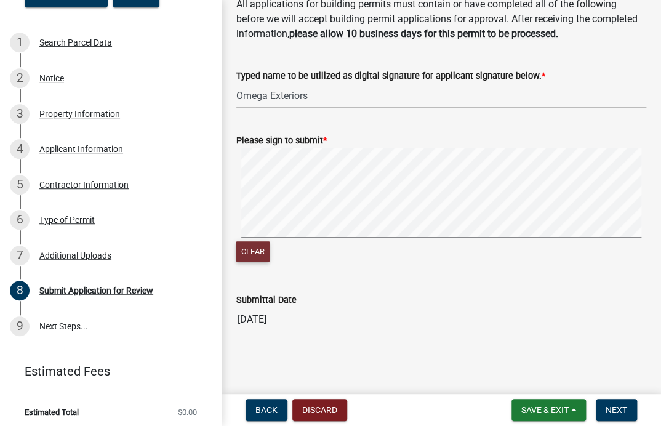
click at [265, 248] on button "Clear" at bounding box center [252, 251] width 33 height 20
click at [262, 247] on button "Clear" at bounding box center [252, 251] width 33 height 20
click at [256, 249] on button "Clear" at bounding box center [252, 251] width 33 height 20
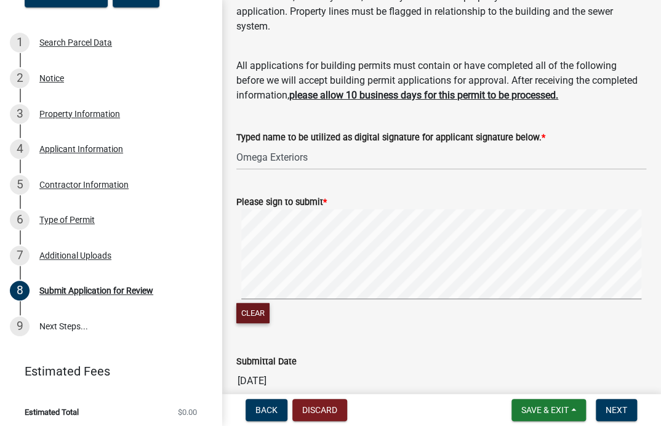
drag, startPoint x: 264, startPoint y: 308, endPoint x: 271, endPoint y: 300, distance: 10.5
click at [266, 306] on button "Clear" at bounding box center [252, 313] width 33 height 20
drag, startPoint x: 267, startPoint y: 315, endPoint x: 268, endPoint y: 304, distance: 11.2
click at [267, 312] on button "Clear" at bounding box center [252, 313] width 33 height 20
click at [260, 310] on button "Clear" at bounding box center [252, 313] width 33 height 20
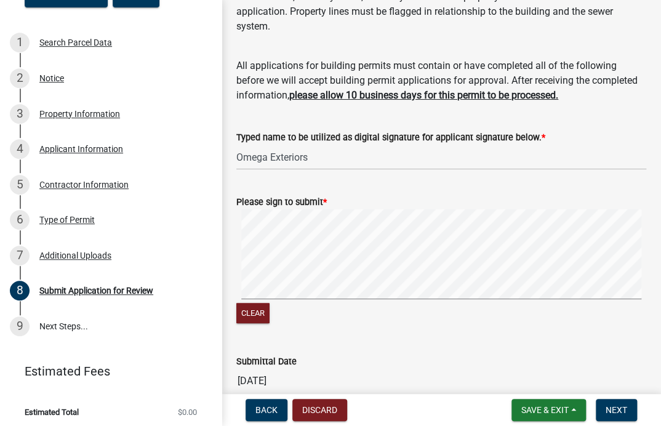
click at [271, 313] on div "Clear" at bounding box center [441, 314] width 410 height 23
click at [259, 313] on button "Clear" at bounding box center [252, 313] width 33 height 20
drag, startPoint x: 251, startPoint y: 318, endPoint x: 259, endPoint y: 308, distance: 12.2
click at [252, 316] on button "Clear" at bounding box center [252, 313] width 33 height 20
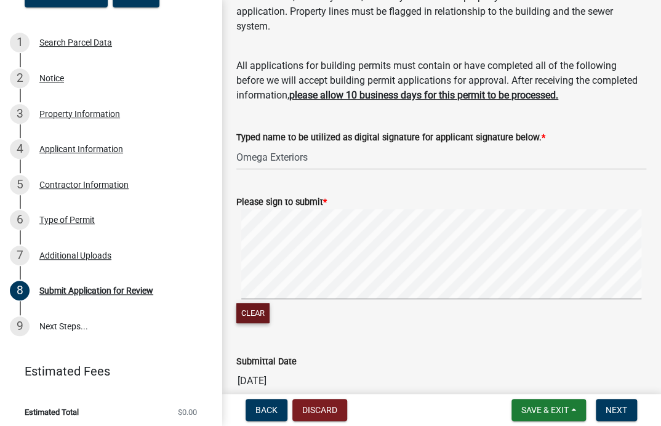
click at [259, 318] on button "Clear" at bounding box center [252, 313] width 33 height 20
drag, startPoint x: 262, startPoint y: 314, endPoint x: 262, endPoint y: 299, distance: 15.4
click at [262, 305] on button "Clear" at bounding box center [252, 313] width 33 height 20
drag, startPoint x: 258, startPoint y: 308, endPoint x: 259, endPoint y: 300, distance: 8.0
click at [258, 304] on button "Clear" at bounding box center [252, 313] width 33 height 20
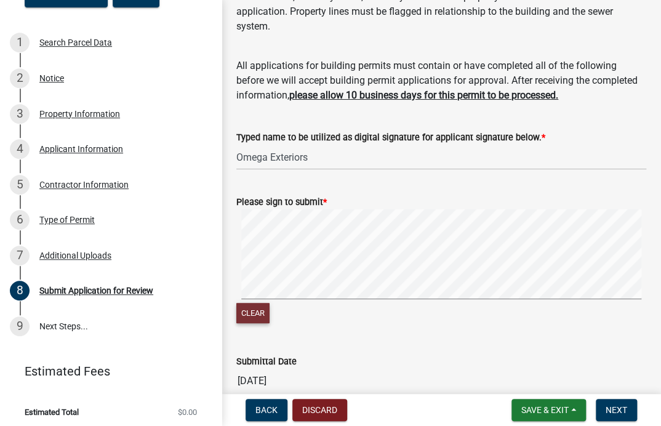
click at [261, 311] on button "Clear" at bounding box center [252, 313] width 33 height 20
click at [251, 306] on button "Clear" at bounding box center [252, 313] width 33 height 20
click at [253, 312] on button "Clear" at bounding box center [252, 313] width 33 height 20
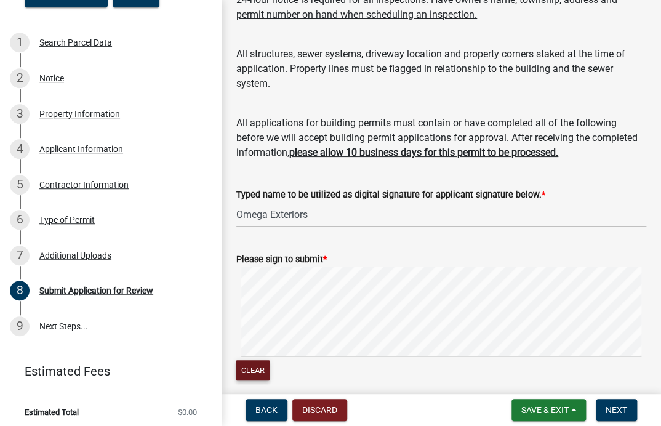
scroll to position [161, 0]
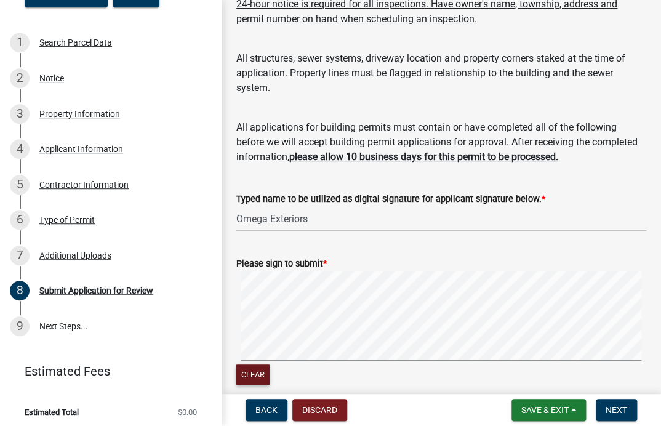
drag, startPoint x: 253, startPoint y: 373, endPoint x: 245, endPoint y: 365, distance: 11.3
click at [248, 368] on button "Clear" at bounding box center [252, 375] width 33 height 20
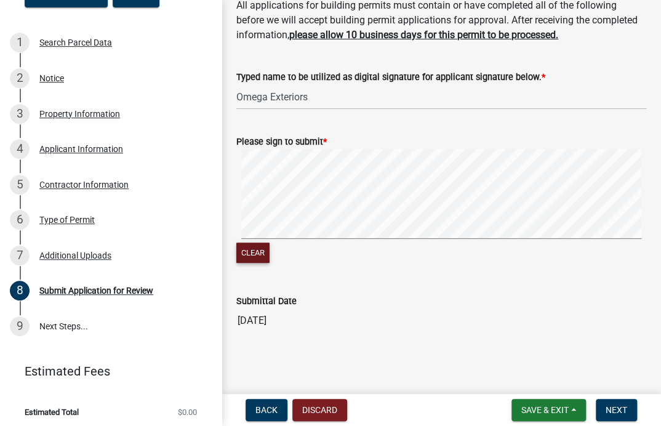
scroll to position [284, 0]
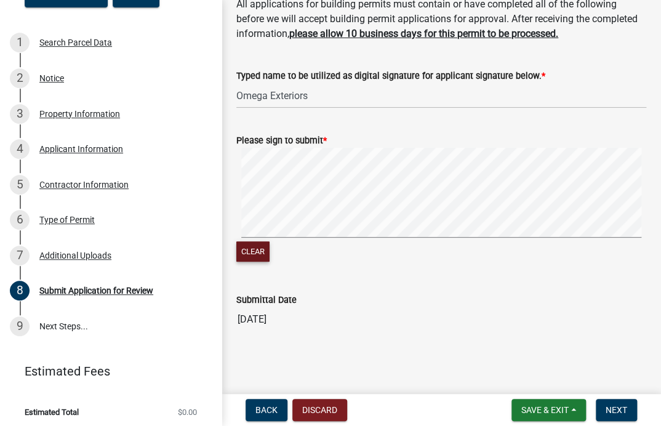
click at [261, 253] on button "Clear" at bounding box center [252, 251] width 33 height 20
click at [254, 252] on button "Clear" at bounding box center [252, 251] width 33 height 20
click at [244, 251] on button "Clear" at bounding box center [252, 251] width 33 height 20
click at [264, 247] on button "Clear" at bounding box center [252, 251] width 33 height 20
click at [620, 413] on span "Next" at bounding box center [617, 410] width 22 height 10
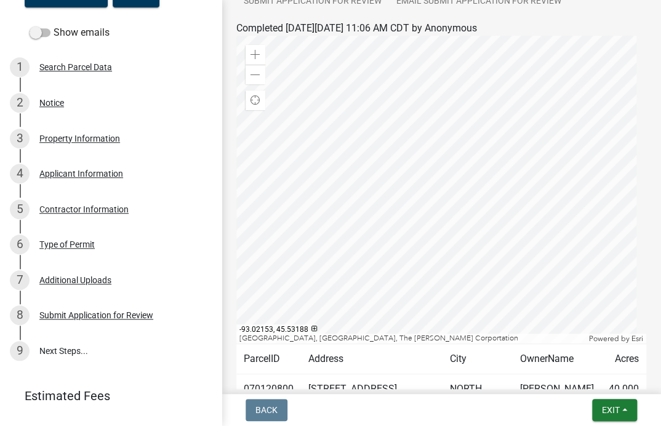
scroll to position [0, 0]
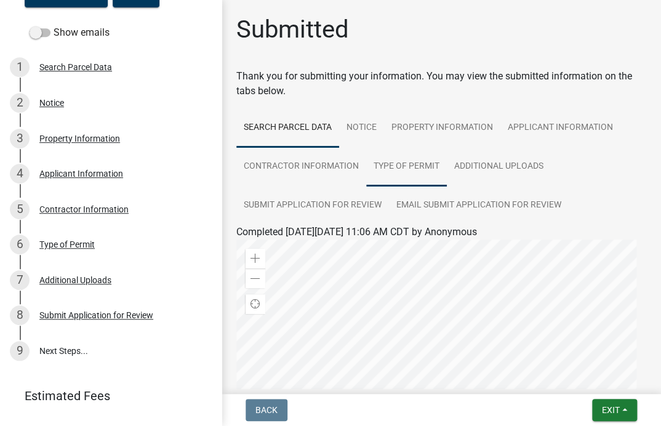
click at [411, 163] on link "Type of Permit" at bounding box center [406, 166] width 81 height 39
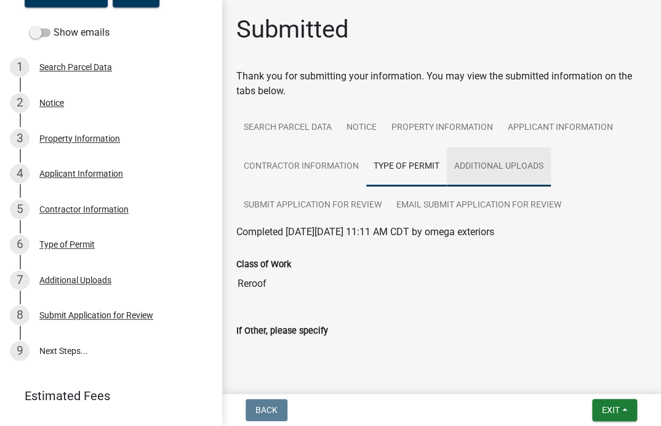
click at [476, 168] on link "Additional Uploads" at bounding box center [499, 166] width 104 height 39
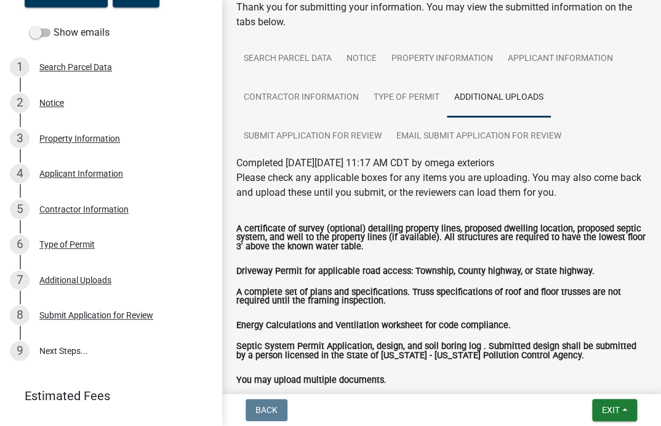
scroll to position [150, 0]
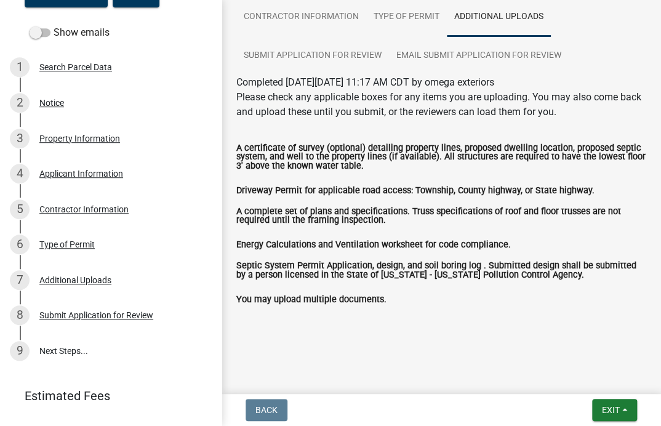
click at [419, 187] on label "Driveway Permit for applicable road access: Township, County highway, or State …" at bounding box center [415, 191] width 358 height 9
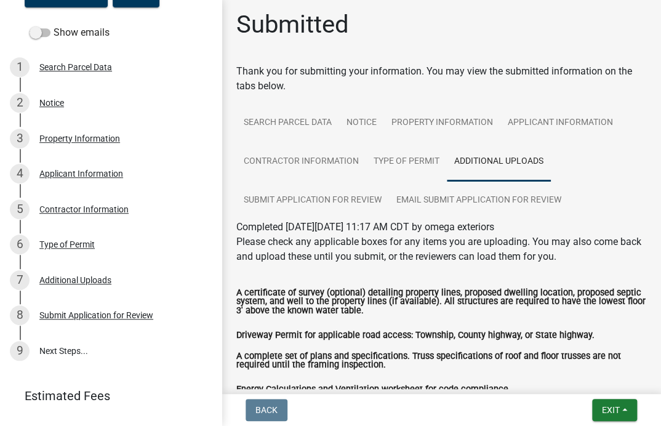
scroll to position [0, 0]
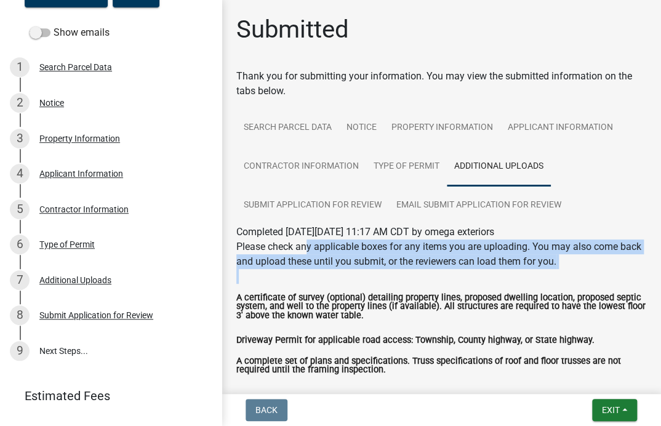
drag, startPoint x: 315, startPoint y: 250, endPoint x: 531, endPoint y: 271, distance: 217.7
click at [531, 271] on p "Please check any applicable boxes for any items you are uploading. You may also…" at bounding box center [441, 262] width 410 height 44
click at [564, 282] on p "Please check any applicable boxes for any items you are uploading. You may also…" at bounding box center [441, 262] width 410 height 44
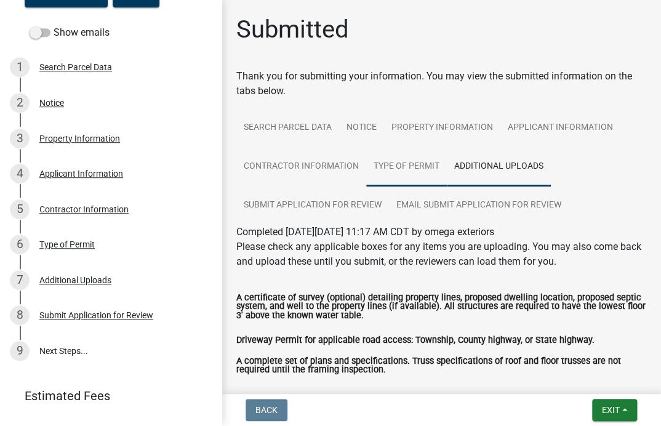
click at [409, 167] on link "Type of Permit" at bounding box center [406, 166] width 81 height 39
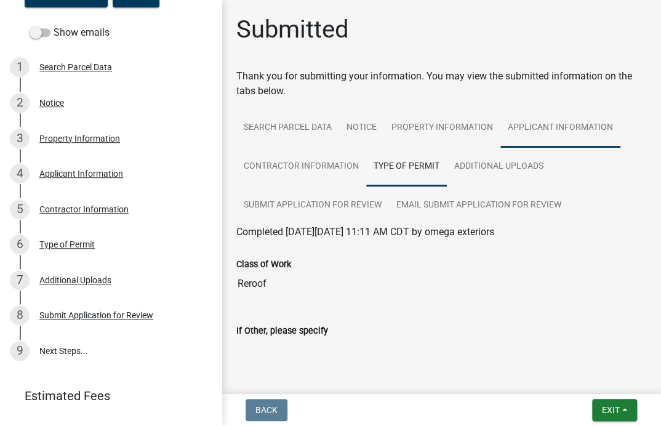
click at [542, 129] on link "Applicant Information" at bounding box center [561, 127] width 120 height 39
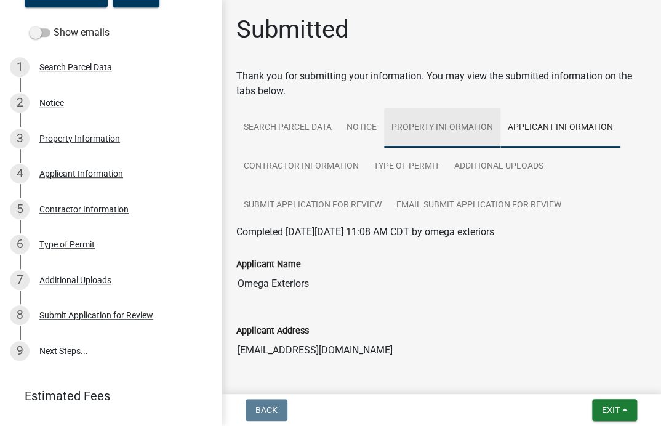
click at [446, 129] on link "Property Information" at bounding box center [442, 127] width 116 height 39
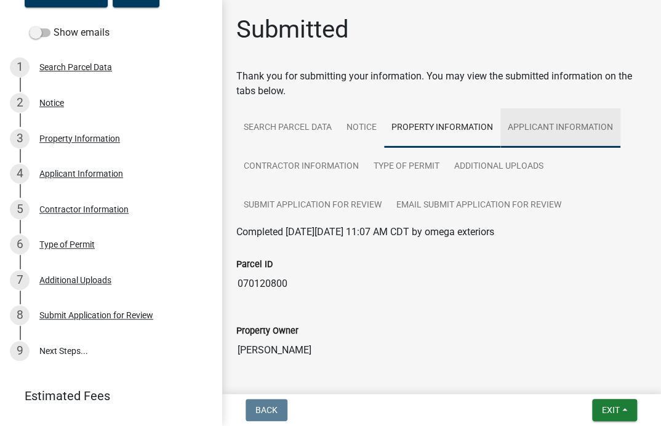
click at [515, 137] on link "Applicant Information" at bounding box center [561, 127] width 120 height 39
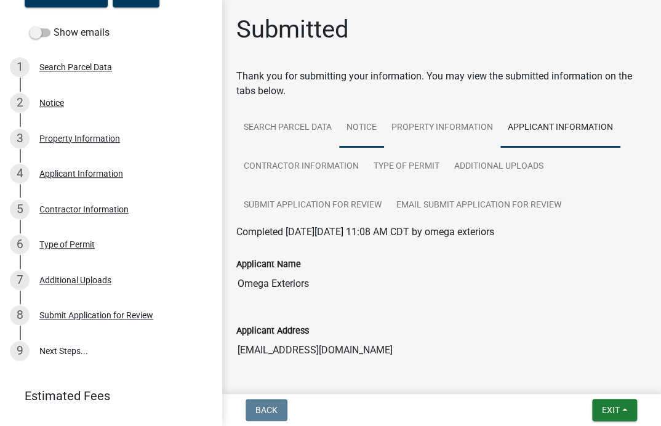
click at [360, 129] on link "Notice" at bounding box center [361, 127] width 45 height 39
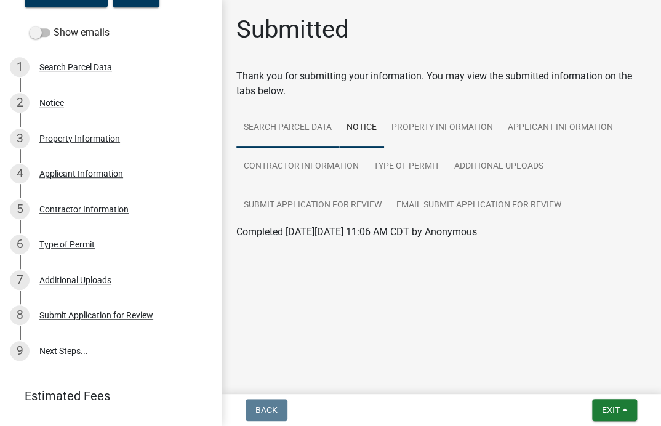
click at [296, 127] on link "Search Parcel Data" at bounding box center [287, 127] width 103 height 39
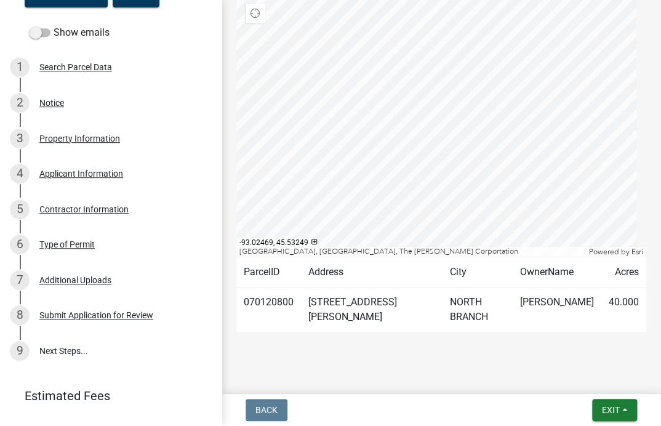
scroll to position [291, 0]
drag, startPoint x: 119, startPoint y: 360, endPoint x: 257, endPoint y: 409, distance: 145.9
click at [131, 359] on link "9 Next Steps..." at bounding box center [111, 351] width 222 height 36
click at [110, 340] on link "9 Next Steps..." at bounding box center [111, 351] width 222 height 36
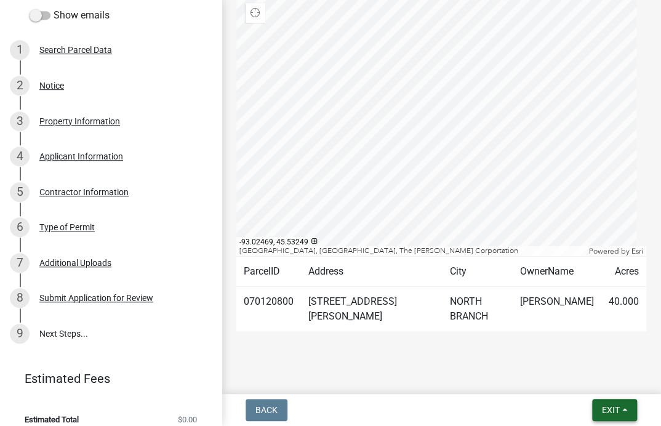
scroll to position [205, 0]
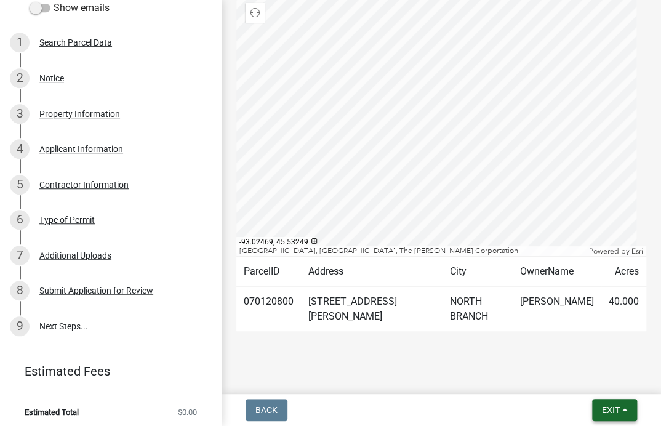
click at [608, 411] on span "Exit" at bounding box center [611, 410] width 18 height 10
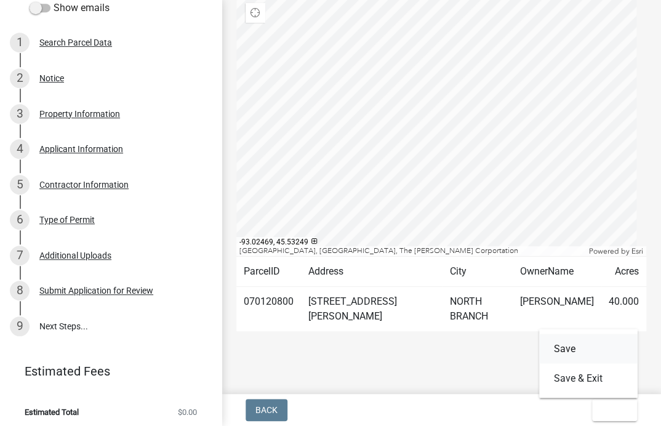
click at [594, 343] on button "Save" at bounding box center [588, 349] width 99 height 30
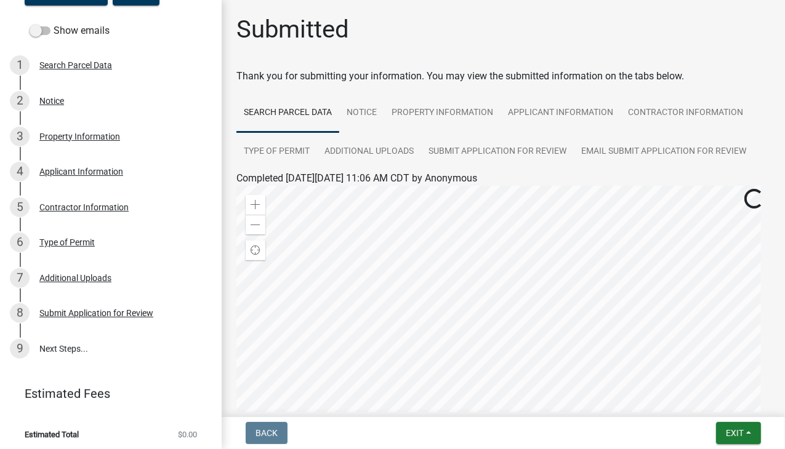
scroll to position [214, 0]
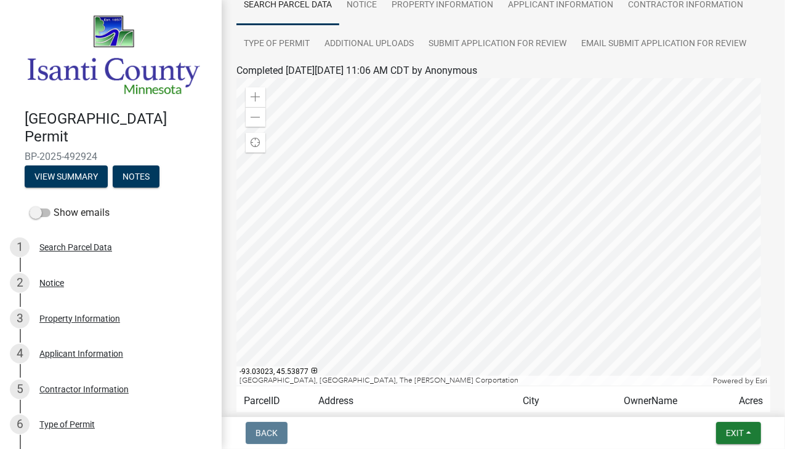
scroll to position [123, 0]
